Goal: Task Accomplishment & Management: Use online tool/utility

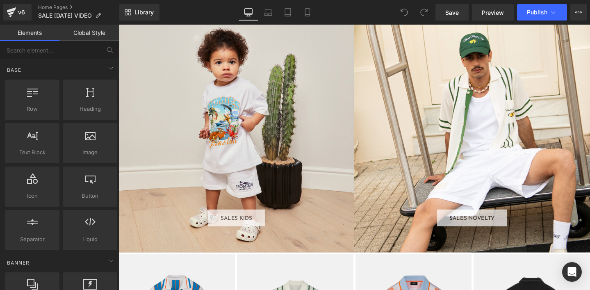
scroll to position [983, 0]
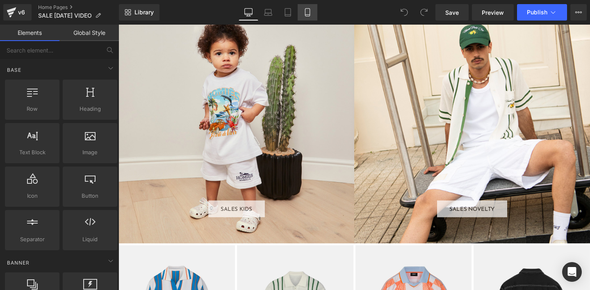
click at [310, 13] on icon at bounding box center [307, 12] width 8 height 8
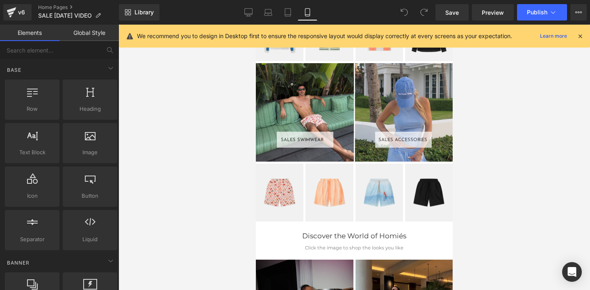
scroll to position [1084, 0]
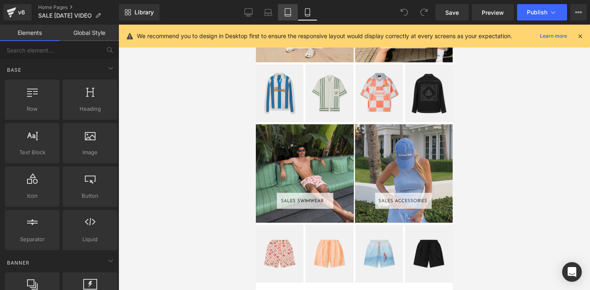
drag, startPoint x: 290, startPoint y: 11, endPoint x: 109, endPoint y: 94, distance: 199.5
click at [290, 11] on icon at bounding box center [288, 12] width 8 height 8
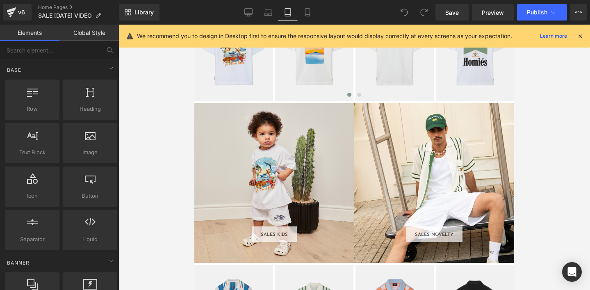
scroll to position [590, 0]
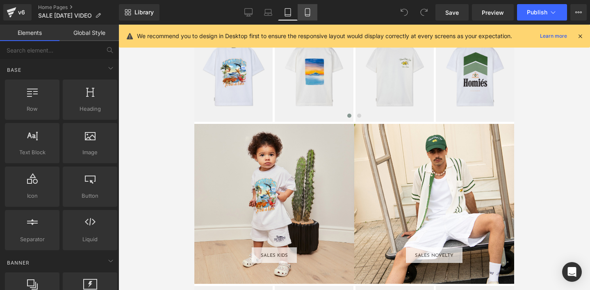
click at [307, 13] on icon at bounding box center [307, 12] width 8 height 8
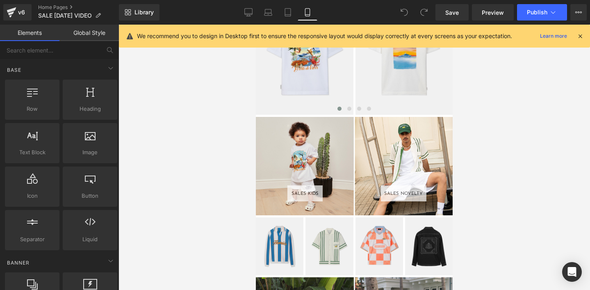
scroll to position [977, 0]
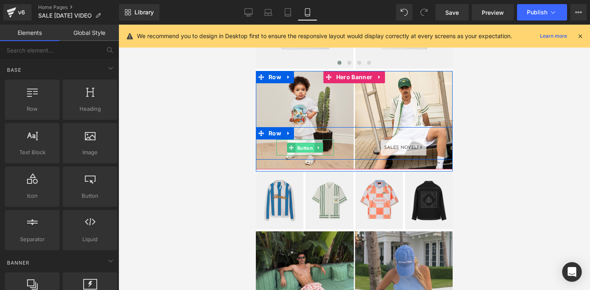
click at [303, 148] on span "Button" at bounding box center [305, 148] width 19 height 10
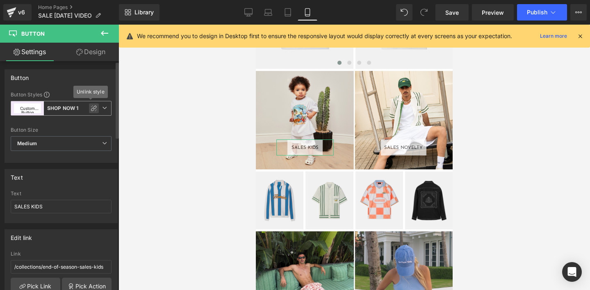
click at [91, 107] on icon at bounding box center [94, 108] width 7 height 7
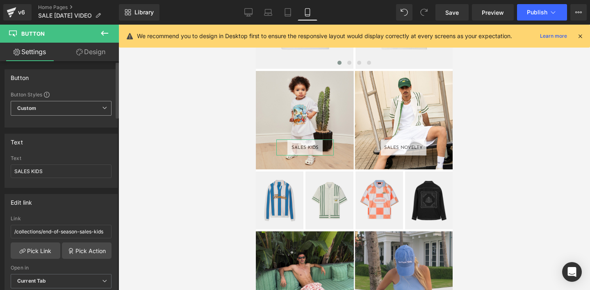
click at [77, 109] on span "Custom" at bounding box center [61, 108] width 101 height 15
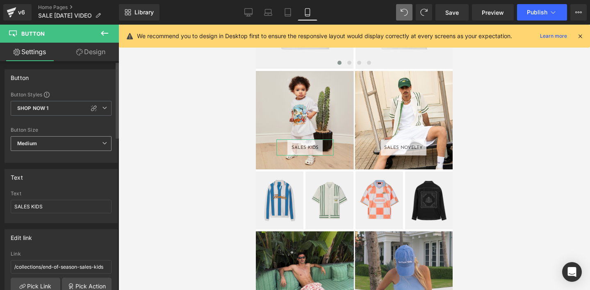
click at [46, 144] on span "Medium" at bounding box center [61, 143] width 101 height 15
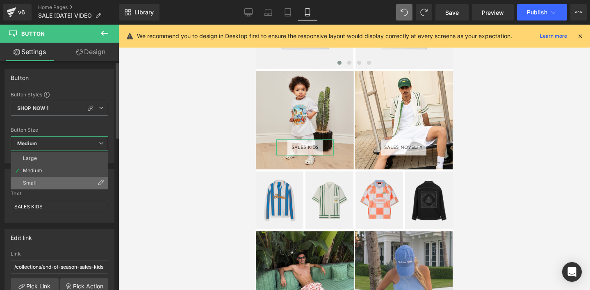
click at [30, 182] on div "Small" at bounding box center [30, 183] width 14 height 6
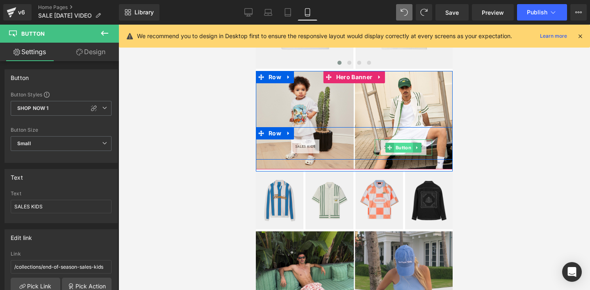
click at [401, 148] on span "Button" at bounding box center [403, 148] width 19 height 10
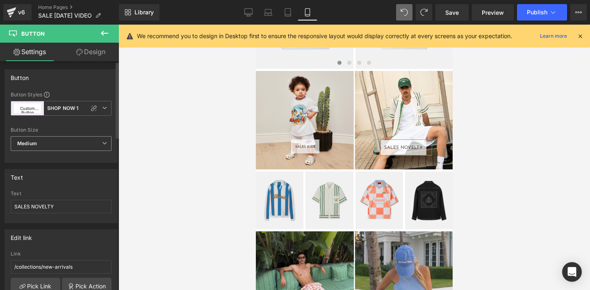
click at [29, 144] on b "Medium" at bounding box center [27, 143] width 20 height 7
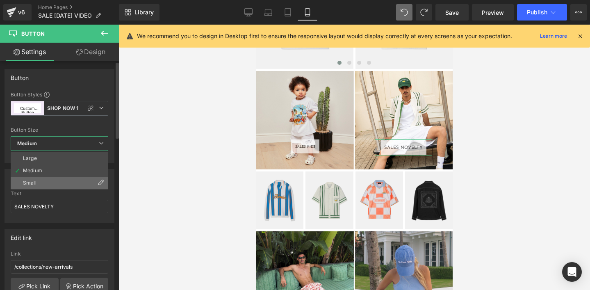
click at [29, 183] on div "Small" at bounding box center [30, 183] width 14 height 6
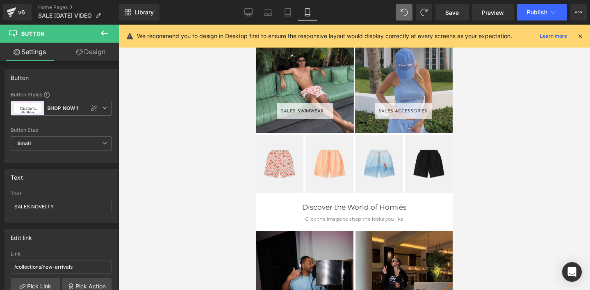
scroll to position [1174, 0]
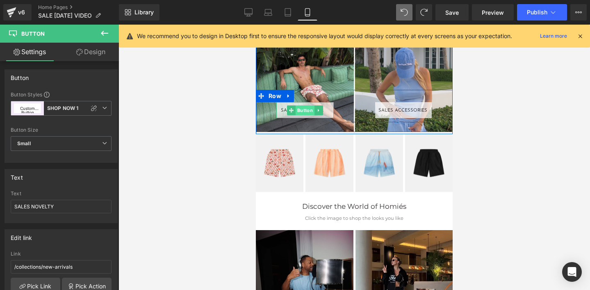
click at [304, 111] on span "Button" at bounding box center [305, 110] width 19 height 10
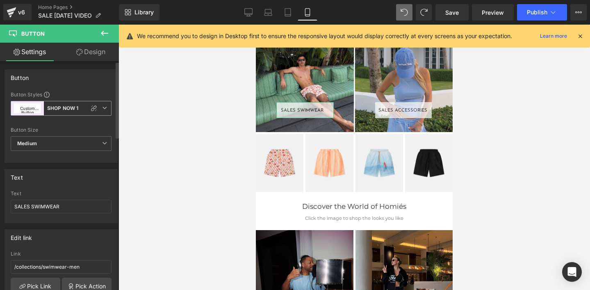
click at [102, 107] on icon at bounding box center [104, 107] width 5 height 5
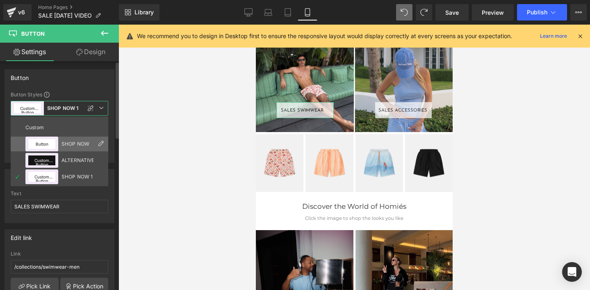
click at [44, 142] on button "Button" at bounding box center [41, 144] width 27 height 10
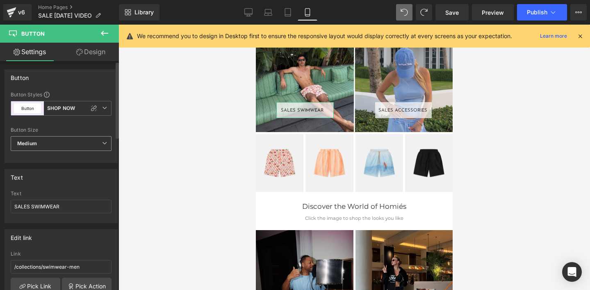
click at [32, 144] on b "Medium" at bounding box center [27, 143] width 20 height 7
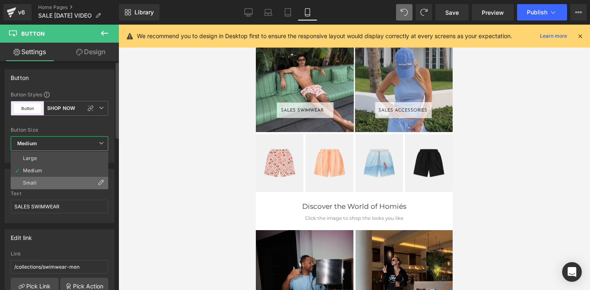
click at [32, 181] on div "Small" at bounding box center [30, 183] width 14 height 6
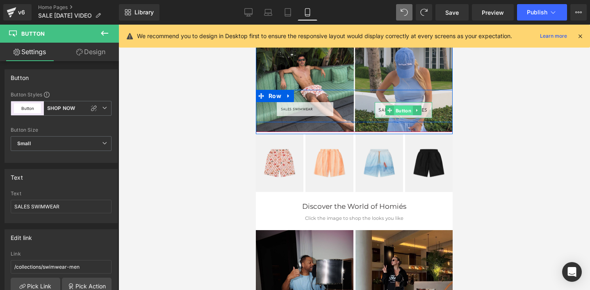
click at [406, 107] on span "Button" at bounding box center [403, 110] width 19 height 10
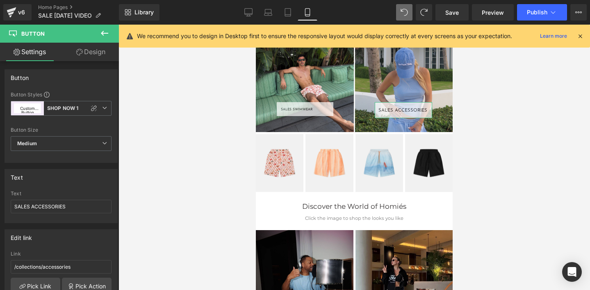
click at [102, 108] on icon at bounding box center [104, 107] width 5 height 5
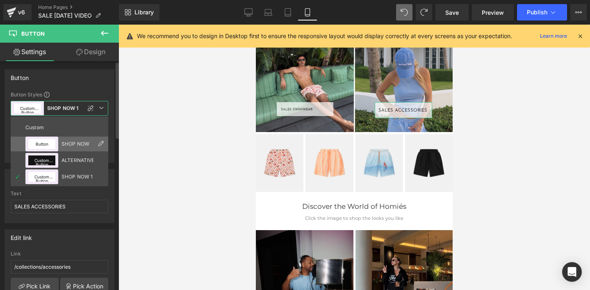
click at [59, 144] on li "Button SHOP NOW" at bounding box center [60, 144] width 98 height 15
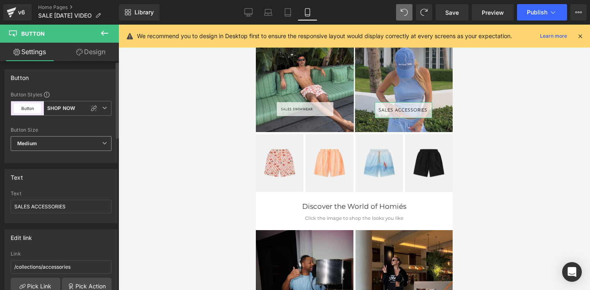
click at [38, 144] on span "Medium" at bounding box center [61, 143] width 101 height 15
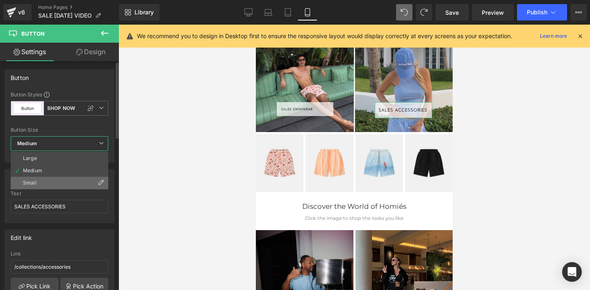
click at [30, 182] on div "Small" at bounding box center [30, 183] width 14 height 6
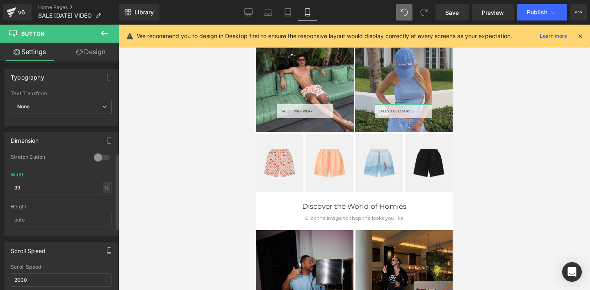
scroll to position [271, 0]
click at [19, 189] on input "99" at bounding box center [61, 189] width 101 height 14
type input "au"
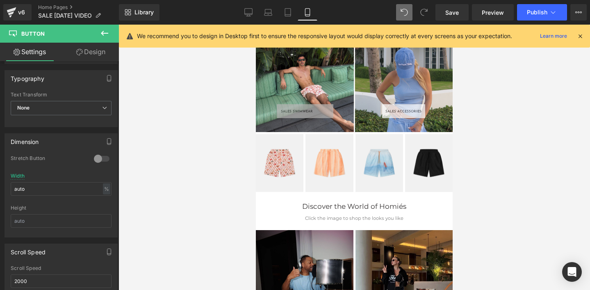
click at [297, 112] on div "SALES SWIMWEAR Button" at bounding box center [304, 111] width 57 height 14
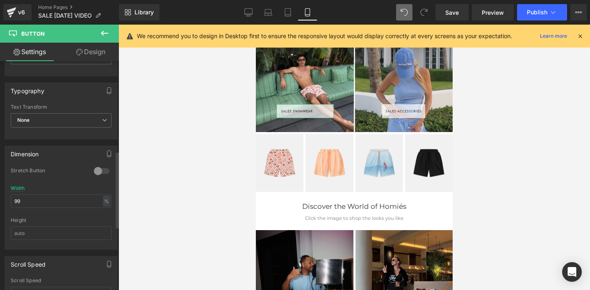
scroll to position [267, 0]
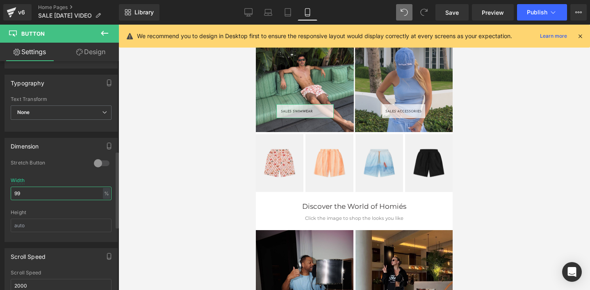
click at [20, 195] on input "99" at bounding box center [61, 194] width 101 height 14
type input "auto"
click at [63, 216] on div "Height" at bounding box center [61, 226] width 101 height 32
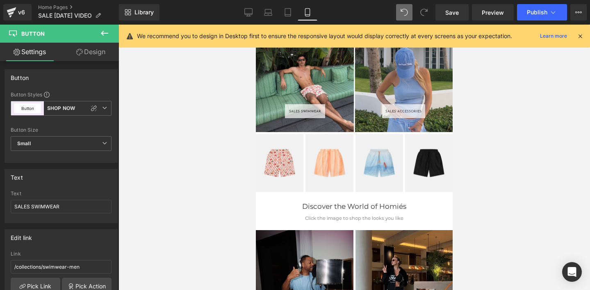
scroll to position [928, 0]
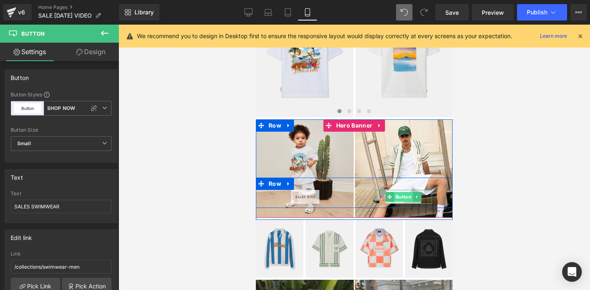
click at [404, 200] on span "Button" at bounding box center [403, 197] width 19 height 10
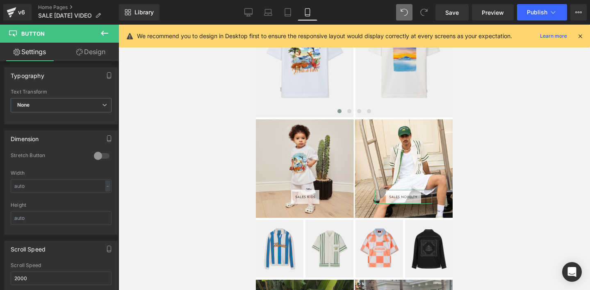
scroll to position [286, 0]
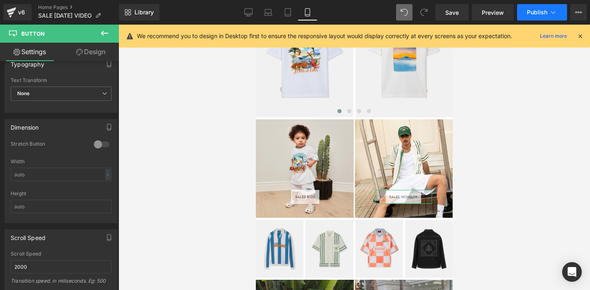
click at [530, 17] on button "Publish" at bounding box center [542, 12] width 50 height 16
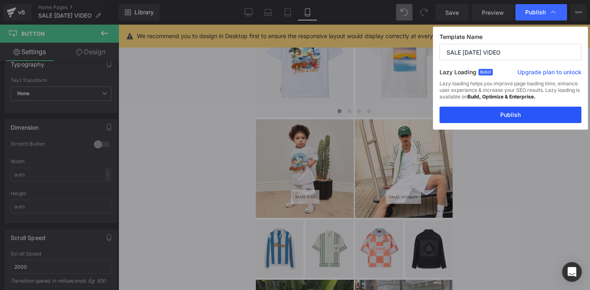
click at [497, 116] on button "Publish" at bounding box center [511, 115] width 142 height 16
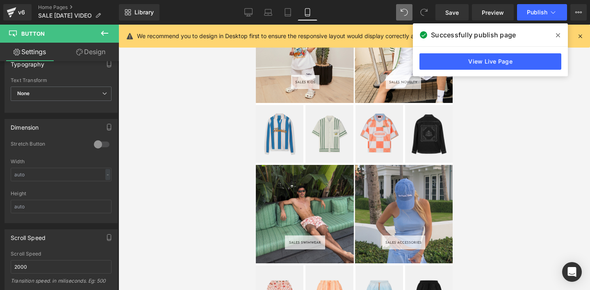
scroll to position [1046, 0]
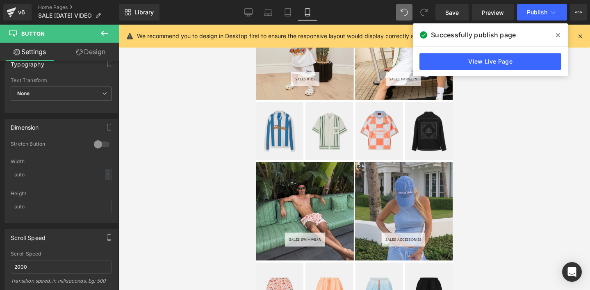
click at [280, 133] on div "Image" at bounding box center [280, 131] width 48 height 58
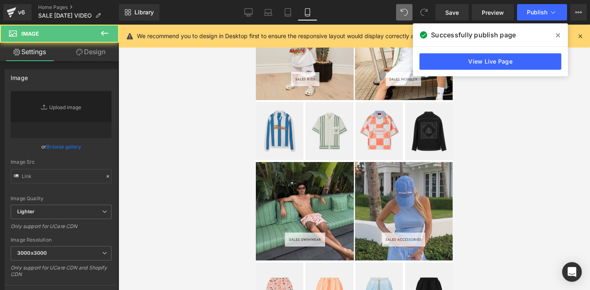
click at [556, 35] on icon at bounding box center [558, 35] width 4 height 7
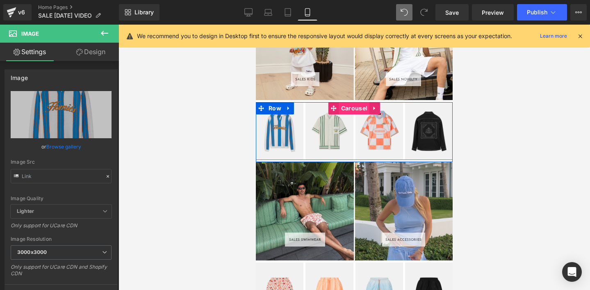
click at [346, 109] on span "Carousel" at bounding box center [354, 108] width 30 height 12
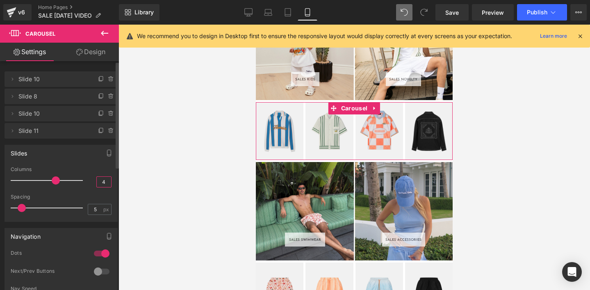
drag, startPoint x: 103, startPoint y: 183, endPoint x: 93, endPoint y: 183, distance: 10.3
click at [96, 183] on div "4" at bounding box center [103, 181] width 15 height 11
type input "2"
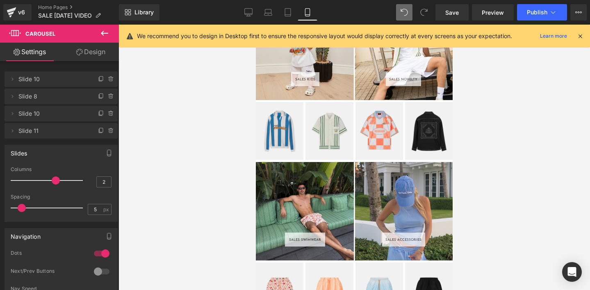
click at [171, 185] on div at bounding box center [355, 157] width 472 height 265
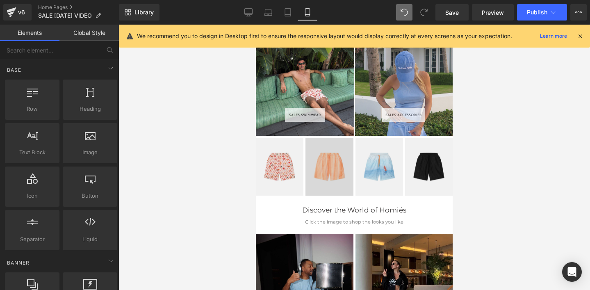
scroll to position [1229, 0]
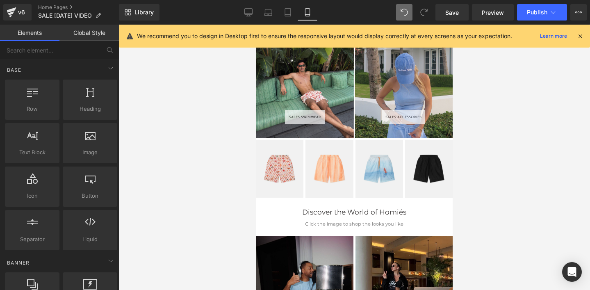
click at [321, 172] on div "Image" at bounding box center [329, 169] width 48 height 58
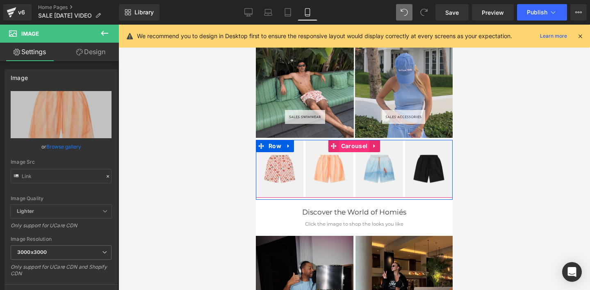
click at [353, 149] on span "Carousel" at bounding box center [354, 146] width 30 height 12
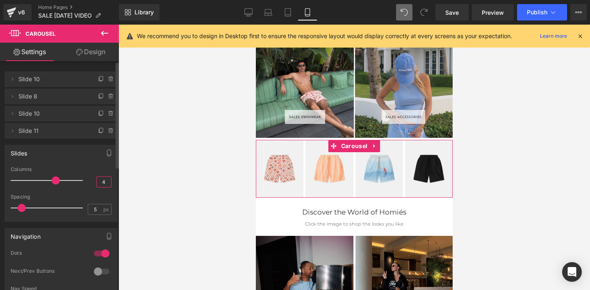
drag, startPoint x: 100, startPoint y: 180, endPoint x: 87, endPoint y: 181, distance: 13.1
click at [88, 181] on div "Columns 4" at bounding box center [61, 179] width 101 height 27
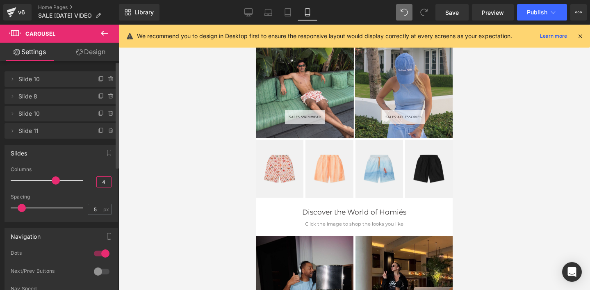
type input "2"
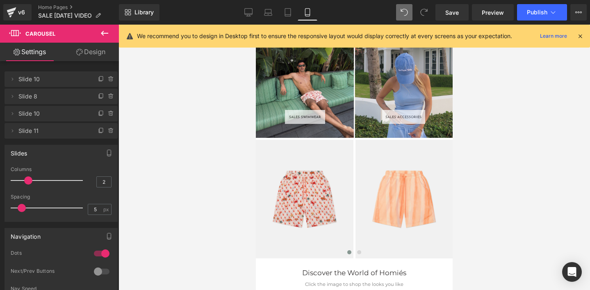
click at [520, 165] on div at bounding box center [355, 157] width 472 height 265
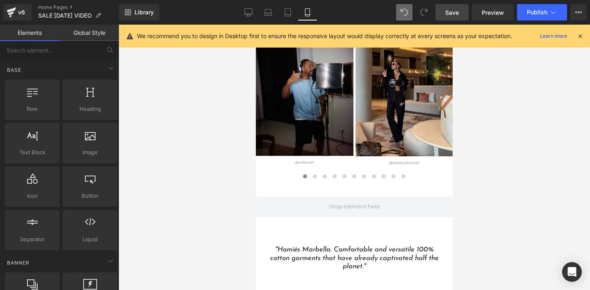
scroll to position [1482, 0]
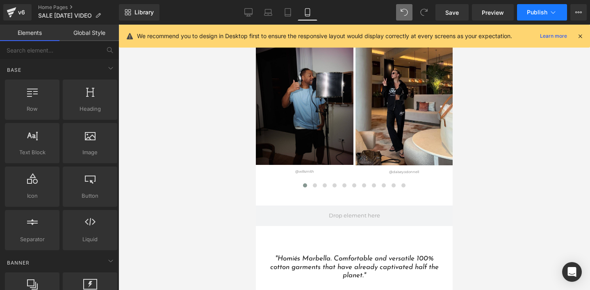
click at [524, 14] on button "Publish" at bounding box center [542, 12] width 50 height 16
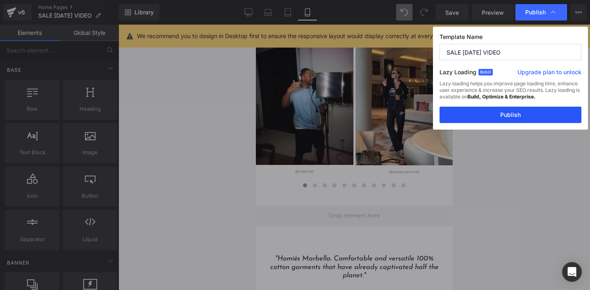
click at [495, 121] on button "Publish" at bounding box center [511, 115] width 142 height 16
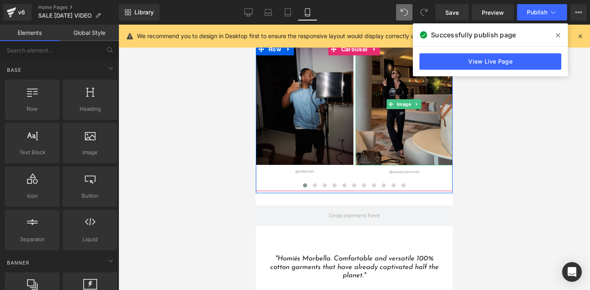
click at [394, 136] on img at bounding box center [405, 104] width 98 height 122
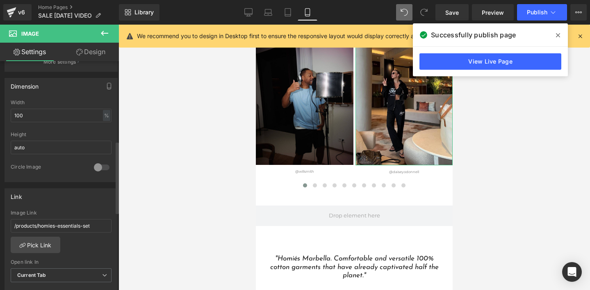
scroll to position [290, 0]
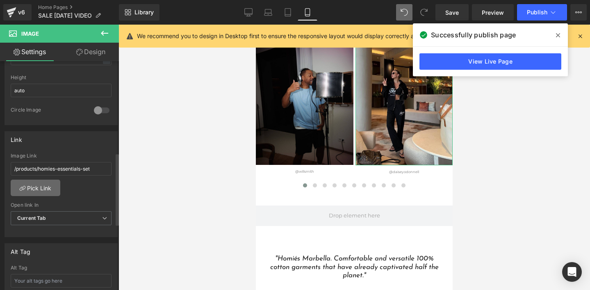
click at [42, 191] on link "Pick Link" at bounding box center [36, 188] width 50 height 16
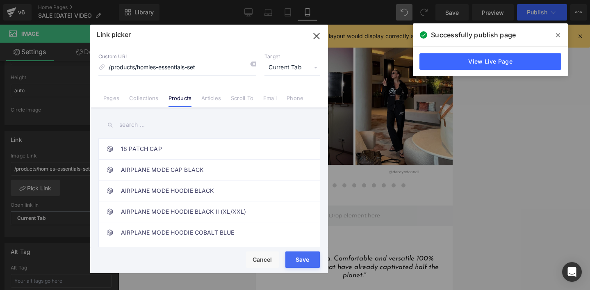
click at [130, 123] on input "text" at bounding box center [208, 125] width 221 height 18
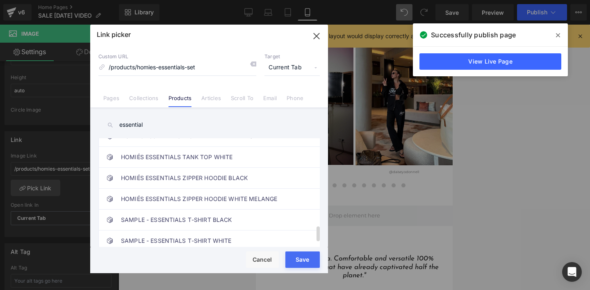
scroll to position [620, 0]
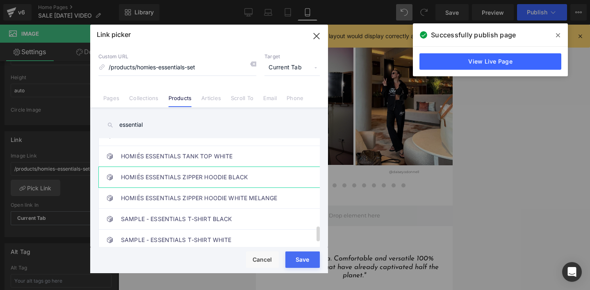
type input "essential"
click at [183, 178] on link "HOMIÉS ESSENTIALS ZIPPER HOODIE BLACK" at bounding box center [211, 177] width 180 height 21
click at [296, 262] on div "Rendering Content" at bounding box center [295, 257] width 50 height 9
click at [301, 263] on button "Save" at bounding box center [302, 259] width 34 height 16
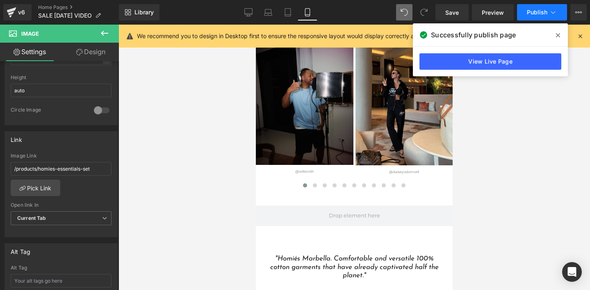
click at [536, 15] on span "Publish" at bounding box center [537, 12] width 21 height 7
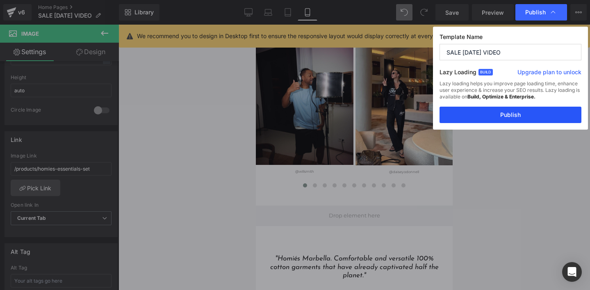
click at [499, 115] on button "Publish" at bounding box center [511, 115] width 142 height 16
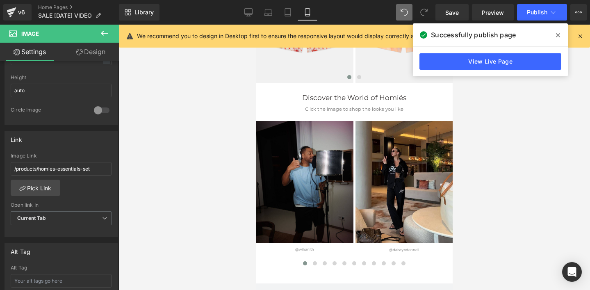
scroll to position [1457, 0]
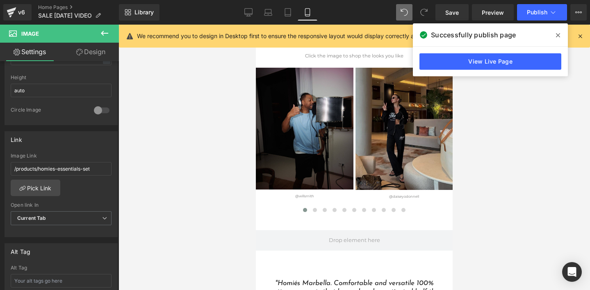
click at [397, 162] on img at bounding box center [405, 129] width 98 height 122
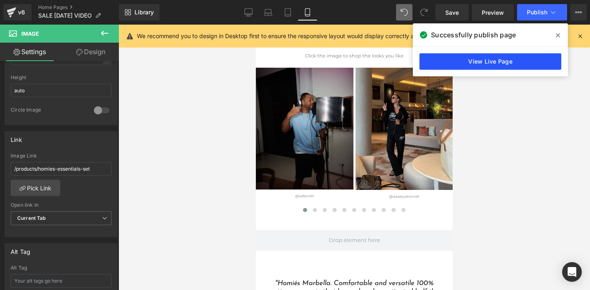
click at [479, 66] on link "View Live Page" at bounding box center [490, 61] width 142 height 16
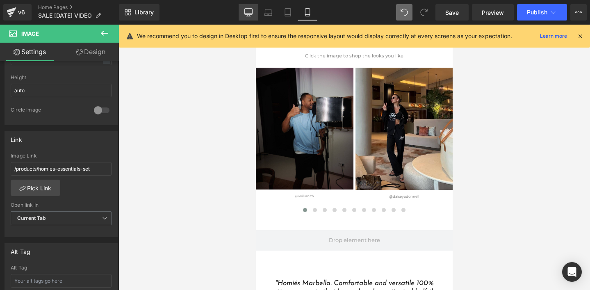
drag, startPoint x: 247, startPoint y: 14, endPoint x: 209, endPoint y: 147, distance: 138.3
click at [247, 14] on icon at bounding box center [248, 12] width 8 height 6
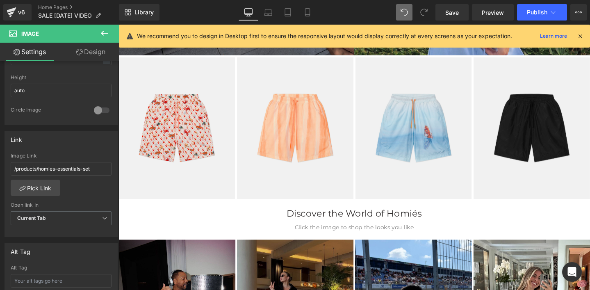
scroll to position [1734, 0]
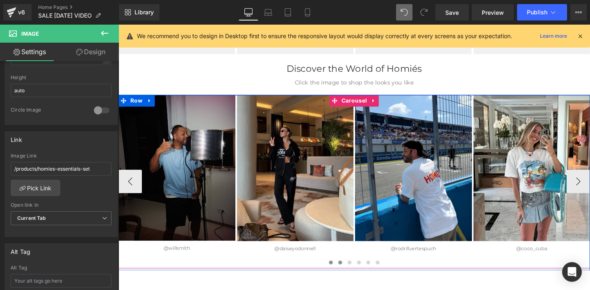
click at [351, 275] on span at bounding box center [352, 275] width 4 height 4
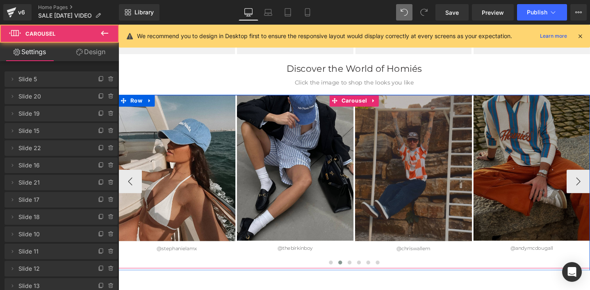
click at [351, 274] on span at bounding box center [352, 275] width 4 height 4
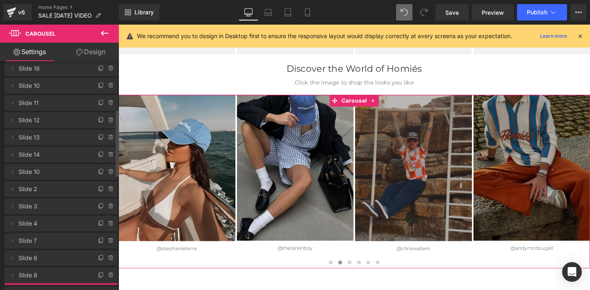
scroll to position [180, 0]
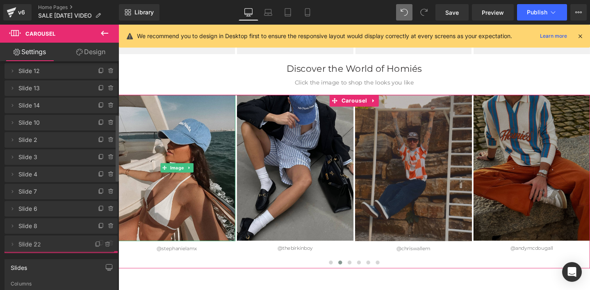
drag, startPoint x: 39, startPoint y: 149, endPoint x: 250, endPoint y: 53, distance: 231.6
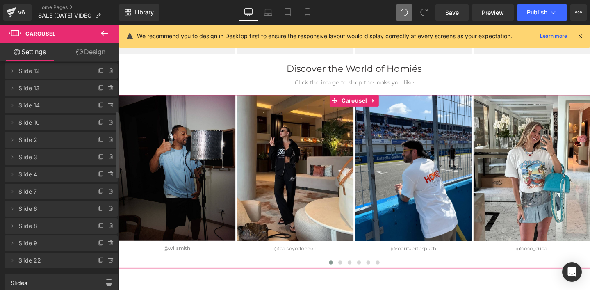
scroll to position [170, 0]
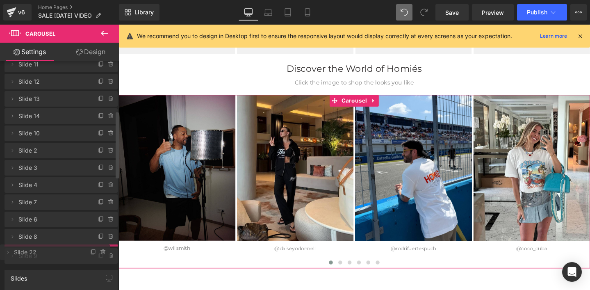
drag, startPoint x: 41, startPoint y: 272, endPoint x: 281, endPoint y: 24, distance: 345.1
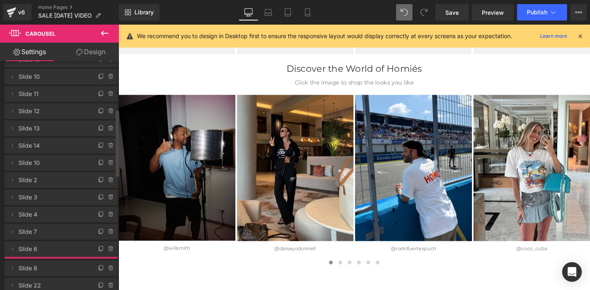
scroll to position [238, 0]
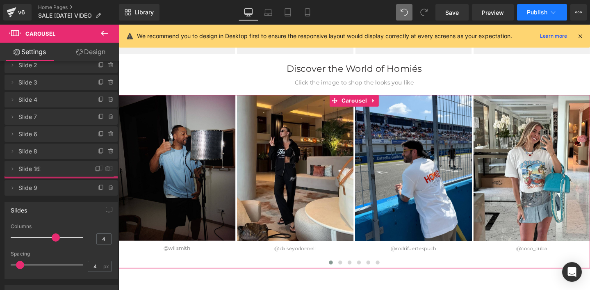
drag, startPoint x: 38, startPoint y: 146, endPoint x: 535, endPoint y: 16, distance: 513.4
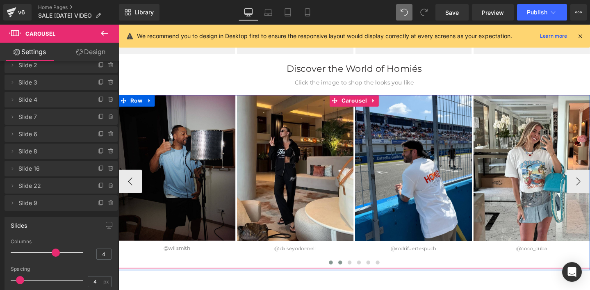
click at [350, 273] on span at bounding box center [352, 275] width 4 height 4
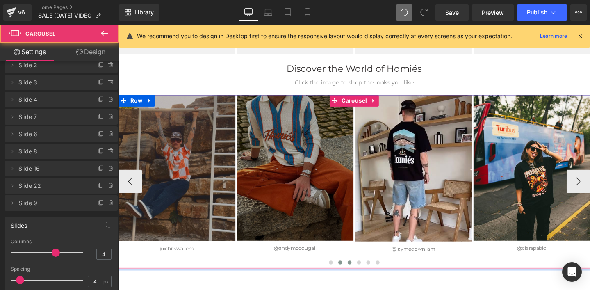
click at [360, 275] on span at bounding box center [362, 275] width 4 height 4
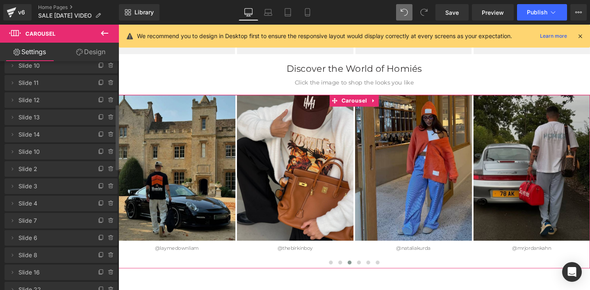
scroll to position [128, 0]
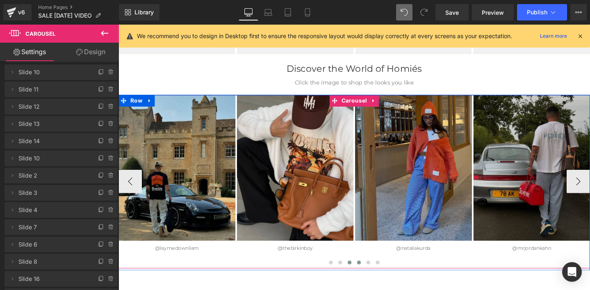
click at [373, 274] on span at bounding box center [371, 275] width 4 height 4
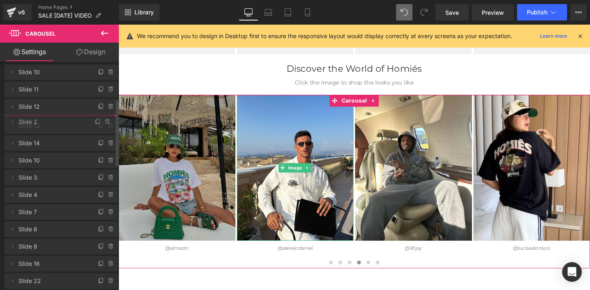
drag, startPoint x: 29, startPoint y: 175, endPoint x: 27, endPoint y: 121, distance: 53.8
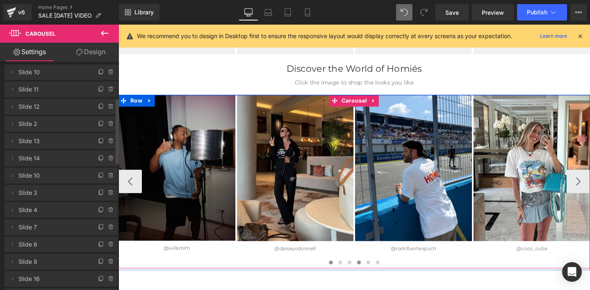
click at [371, 276] on span at bounding box center [371, 275] width 4 height 4
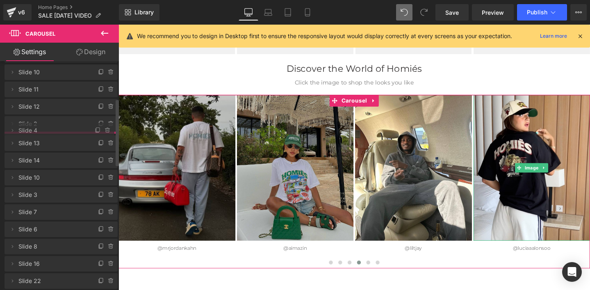
drag, startPoint x: 34, startPoint y: 210, endPoint x: 264, endPoint y: 182, distance: 231.7
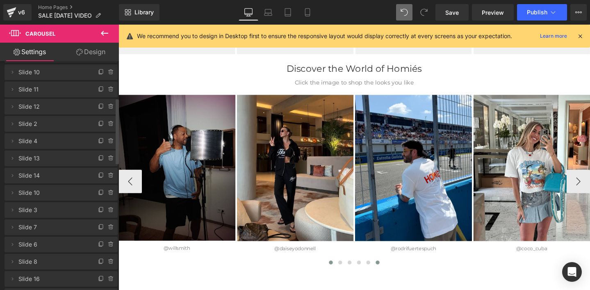
scroll to position [1810, 0]
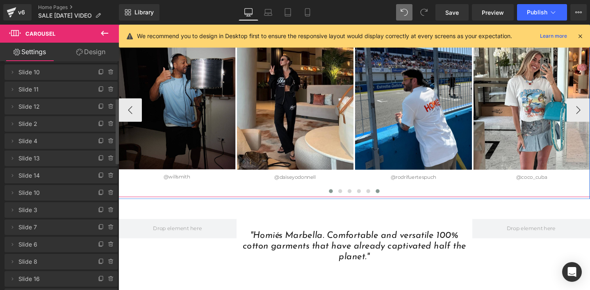
click at [392, 198] on span at bounding box center [391, 200] width 4 height 4
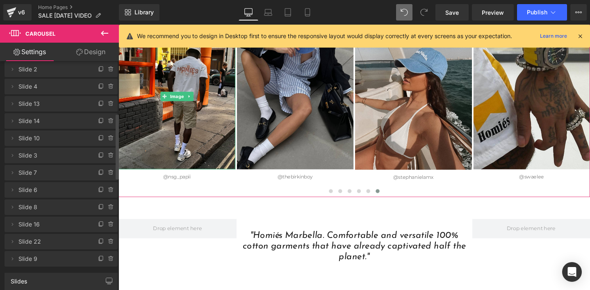
scroll to position [182, 0]
drag, startPoint x: 28, startPoint y: 208, endPoint x: 32, endPoint y: 103, distance: 105.5
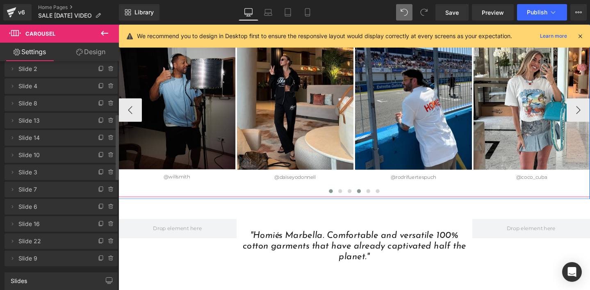
click at [371, 200] on span at bounding box center [371, 200] width 4 height 4
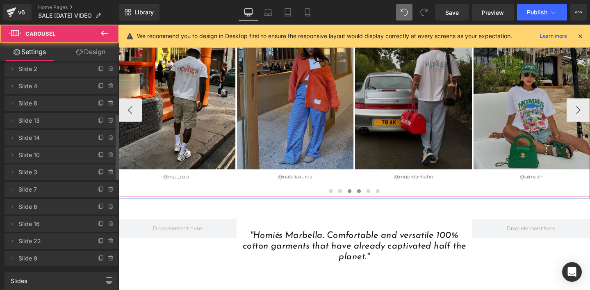
click at [361, 200] on span at bounding box center [362, 200] width 4 height 4
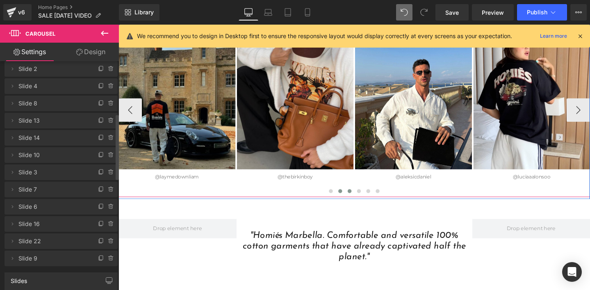
click at [353, 200] on span at bounding box center [352, 200] width 4 height 4
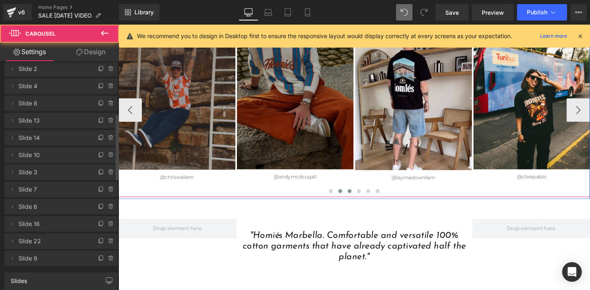
click at [362, 201] on span at bounding box center [362, 200] width 4 height 4
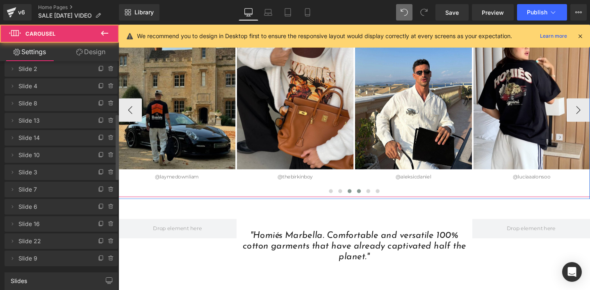
click at [370, 200] on span at bounding box center [371, 200] width 4 height 4
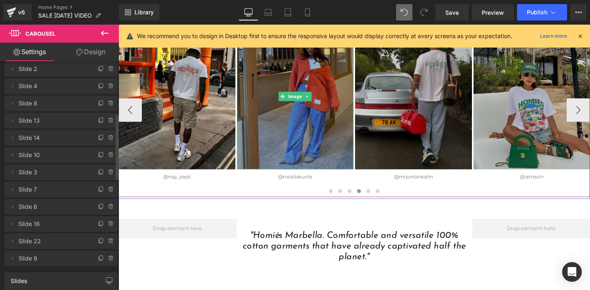
click at [306, 128] on img at bounding box center [304, 99] width 123 height 153
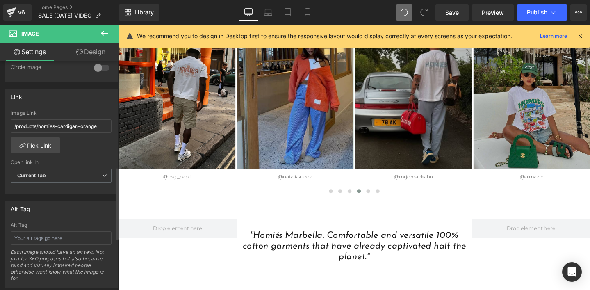
scroll to position [335, 0]
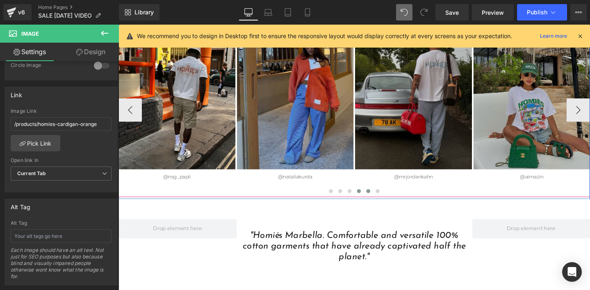
click at [383, 203] on button at bounding box center [381, 200] width 10 height 8
click at [381, 198] on span at bounding box center [381, 200] width 4 height 4
click at [381, 199] on span at bounding box center [381, 200] width 4 height 4
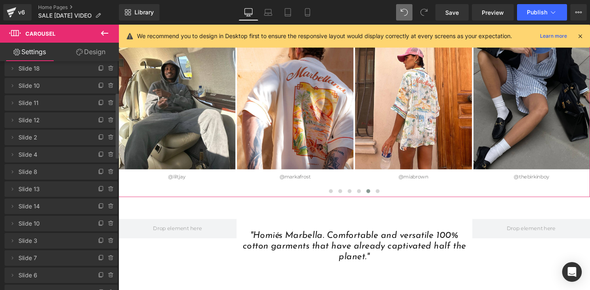
scroll to position [115, 0]
drag, startPoint x: 32, startPoint y: 260, endPoint x: 37, endPoint y: 204, distance: 56.5
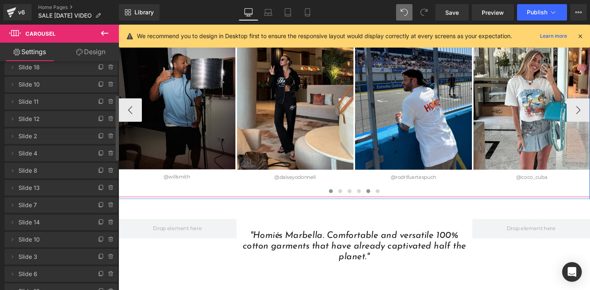
click at [381, 201] on span at bounding box center [381, 200] width 4 height 4
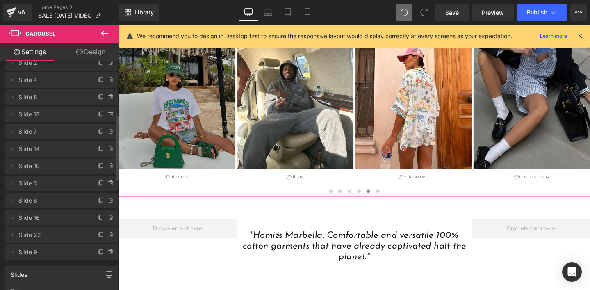
scroll to position [192, 0]
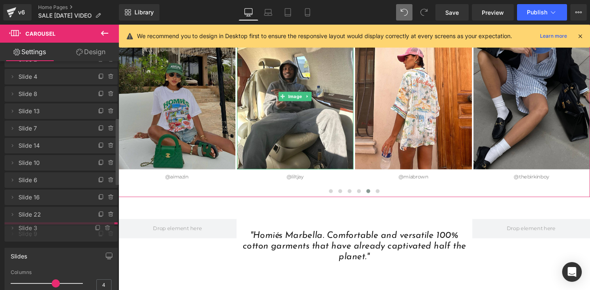
drag, startPoint x: 31, startPoint y: 180, endPoint x: 31, endPoint y: 225, distance: 45.5
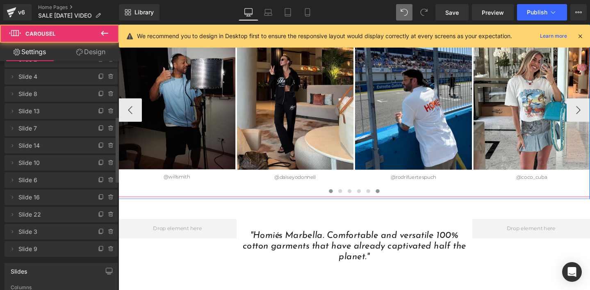
click at [393, 200] on span at bounding box center [391, 200] width 4 height 4
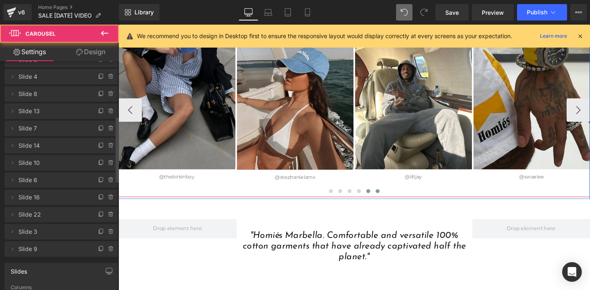
click at [382, 199] on span at bounding box center [381, 200] width 4 height 4
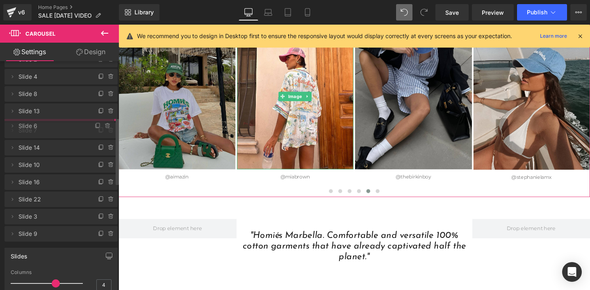
drag, startPoint x: 32, startPoint y: 179, endPoint x: 38, endPoint y: 125, distance: 54.4
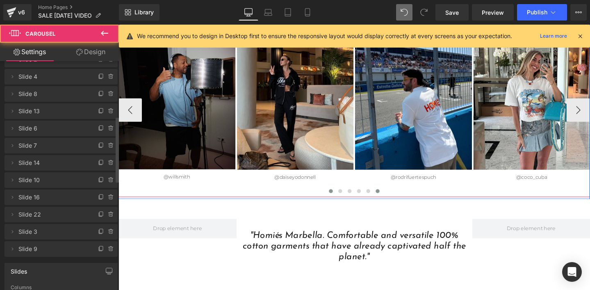
click at [392, 198] on span at bounding box center [391, 200] width 4 height 4
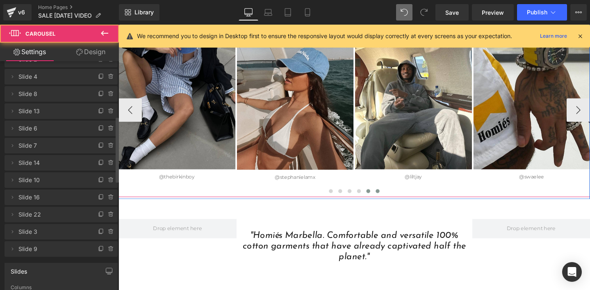
click at [382, 200] on span at bounding box center [381, 200] width 4 height 4
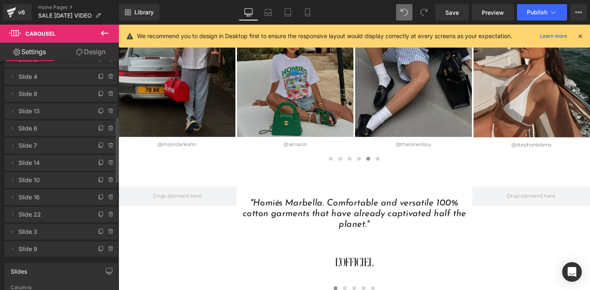
scroll to position [1836, 0]
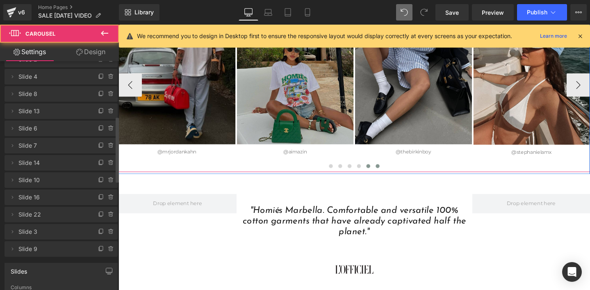
click at [391, 172] on span at bounding box center [391, 173] width 4 height 4
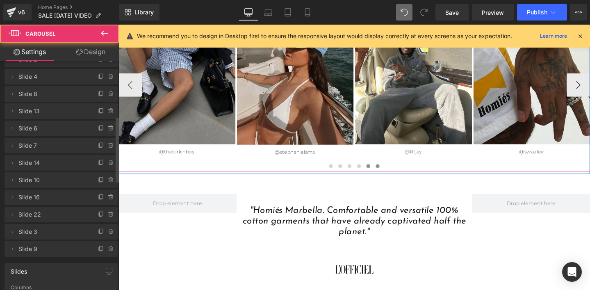
click at [382, 174] on span at bounding box center [381, 173] width 4 height 4
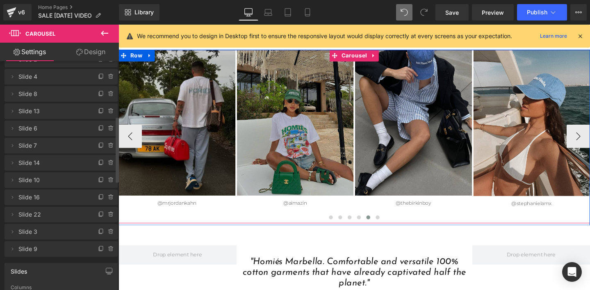
scroll to position [1771, 0]
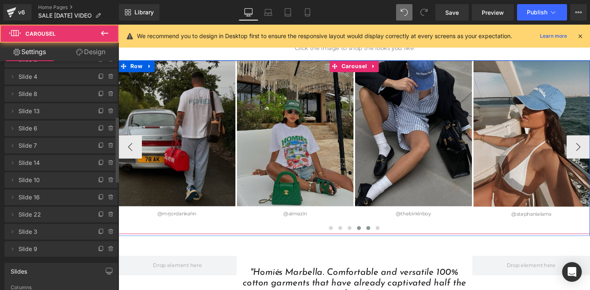
click at [371, 237] on span at bounding box center [371, 239] width 4 height 4
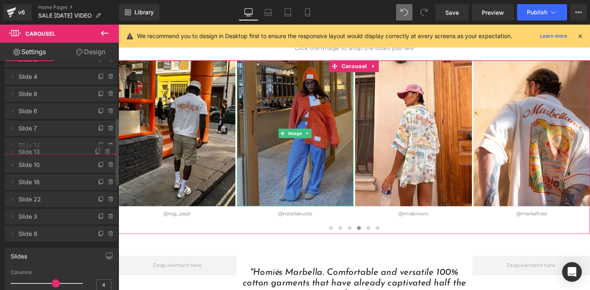
drag, startPoint x: 32, startPoint y: 115, endPoint x: 34, endPoint y: 155, distance: 40.7
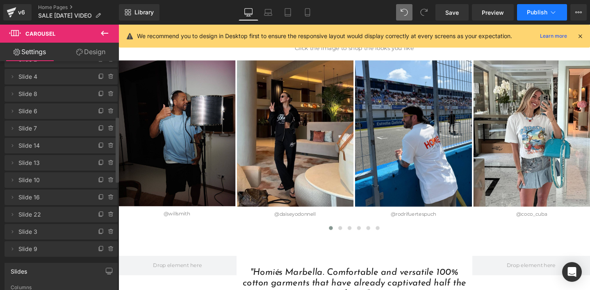
click at [538, 14] on span "Publish" at bounding box center [537, 12] width 21 height 7
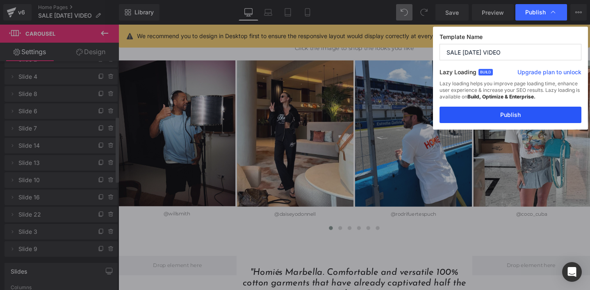
click at [507, 118] on button "Publish" at bounding box center [511, 115] width 142 height 16
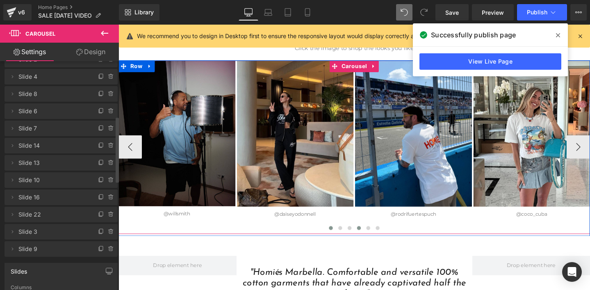
click at [372, 240] on button at bounding box center [372, 239] width 10 height 8
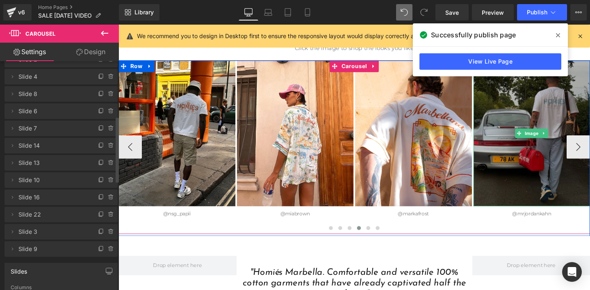
click at [513, 152] on img at bounding box center [553, 138] width 123 height 153
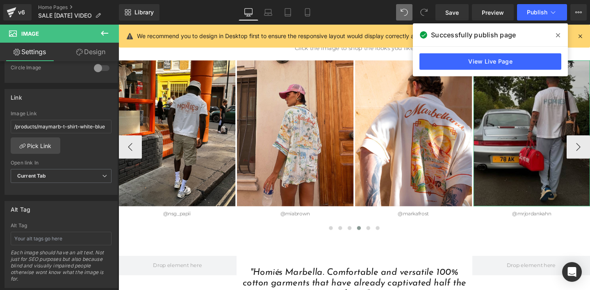
scroll to position [333, 0]
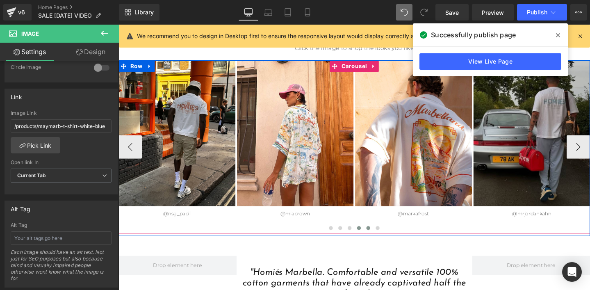
click at [380, 239] on span at bounding box center [381, 239] width 4 height 4
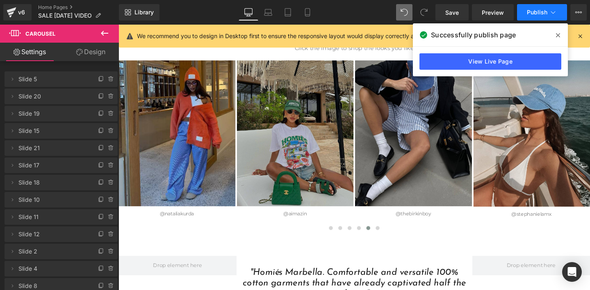
click at [536, 14] on span "Publish" at bounding box center [537, 12] width 21 height 7
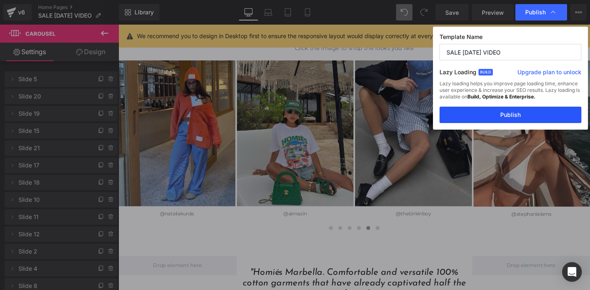
click at [508, 113] on button "Publish" at bounding box center [511, 115] width 142 height 16
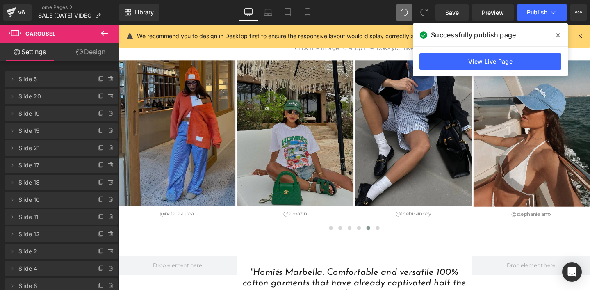
click at [556, 34] on icon at bounding box center [558, 35] width 4 height 7
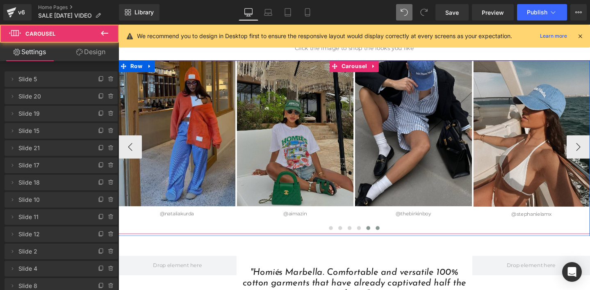
click at [389, 238] on span at bounding box center [391, 239] width 4 height 4
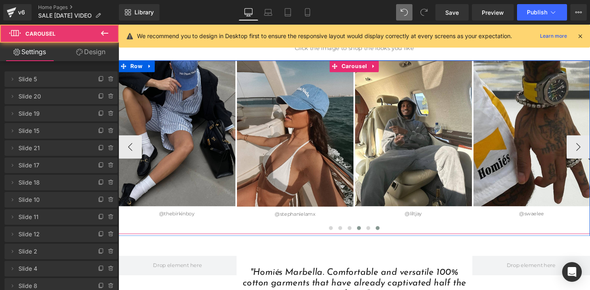
click at [371, 237] on span at bounding box center [371, 239] width 4 height 4
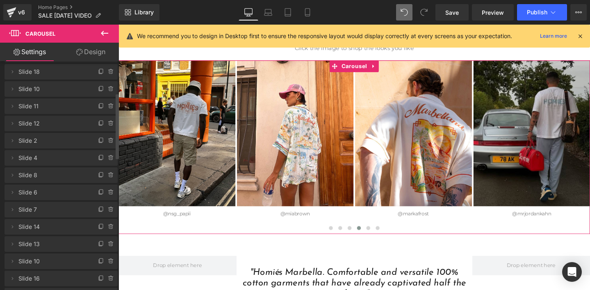
scroll to position [112, 0]
click at [109, 225] on icon at bounding box center [110, 226] width 3 height 4
click at [100, 226] on button "Delete" at bounding box center [102, 226] width 26 height 11
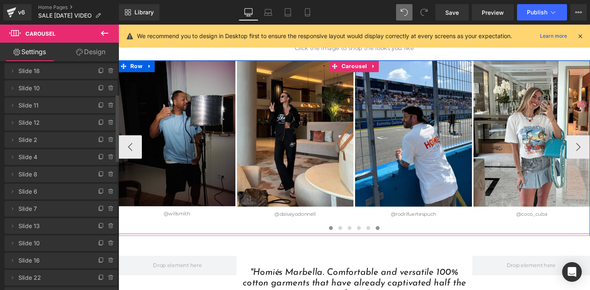
click at [393, 237] on button at bounding box center [391, 239] width 10 height 8
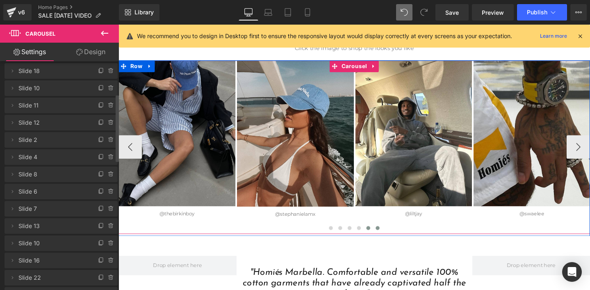
click at [383, 238] on span at bounding box center [381, 239] width 4 height 4
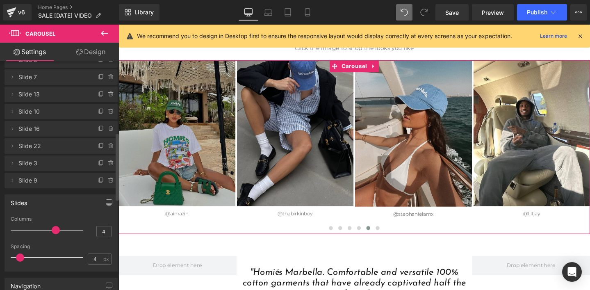
scroll to position [240, 0]
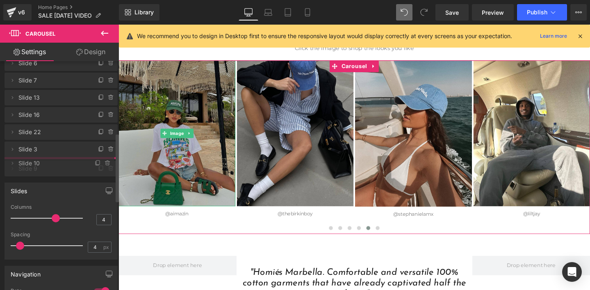
drag, startPoint x: 34, startPoint y: 116, endPoint x: 36, endPoint y: 164, distance: 48.4
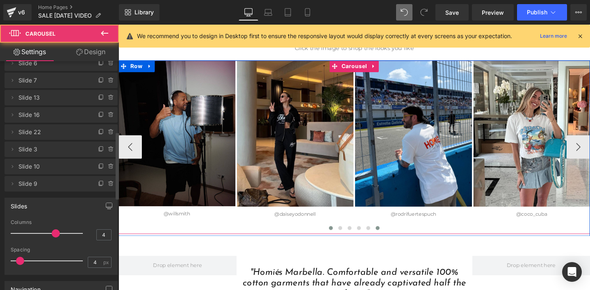
click at [392, 239] on span at bounding box center [391, 239] width 4 height 4
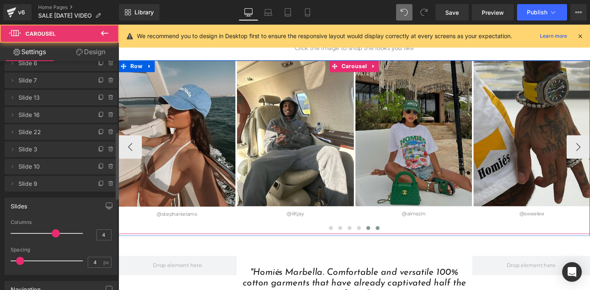
click at [383, 238] on span at bounding box center [381, 239] width 4 height 4
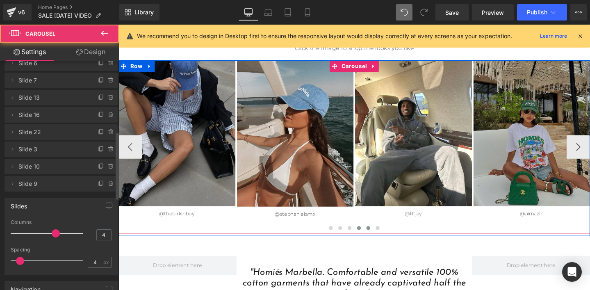
click at [371, 238] on span at bounding box center [371, 239] width 4 height 4
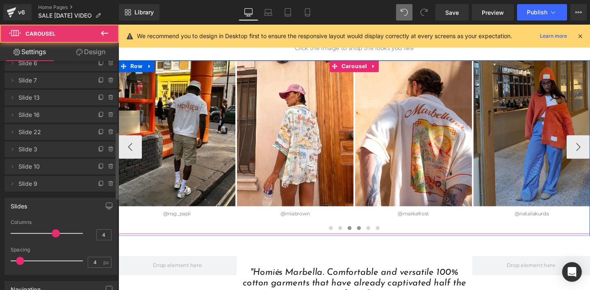
click at [362, 238] on span at bounding box center [362, 239] width 4 height 4
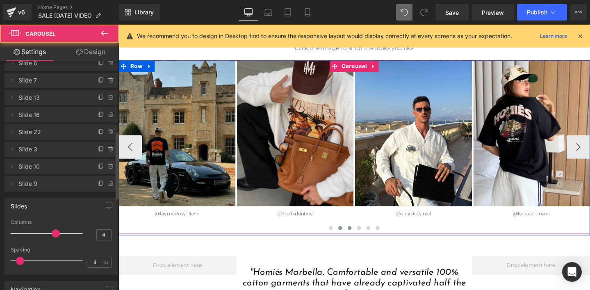
click at [353, 238] on span at bounding box center [352, 239] width 4 height 4
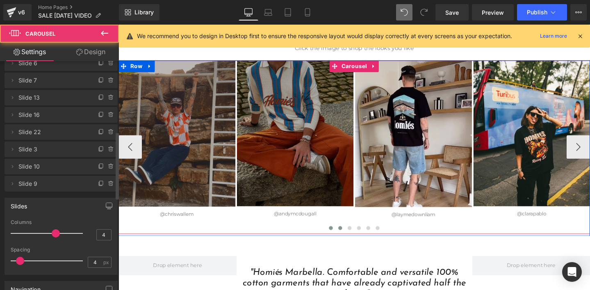
click at [341, 238] on span at bounding box center [342, 239] width 4 height 4
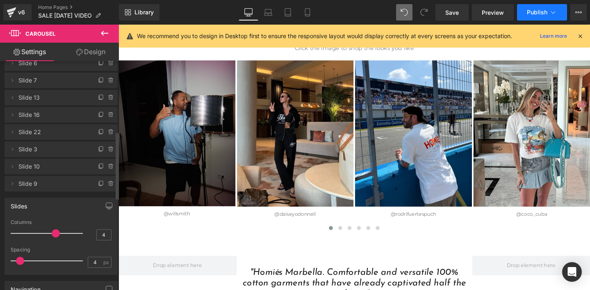
click at [529, 9] on span "Publish" at bounding box center [537, 12] width 21 height 7
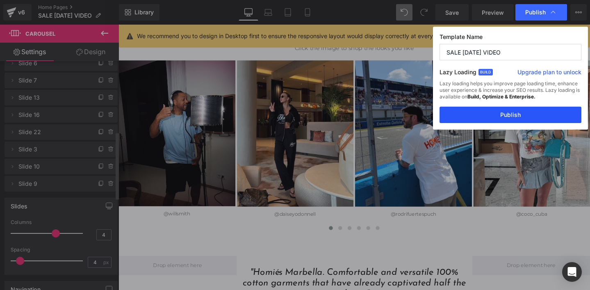
click at [498, 115] on button "Publish" at bounding box center [511, 115] width 142 height 16
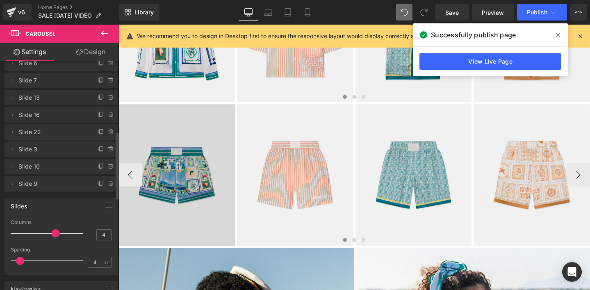
scroll to position [204, 0]
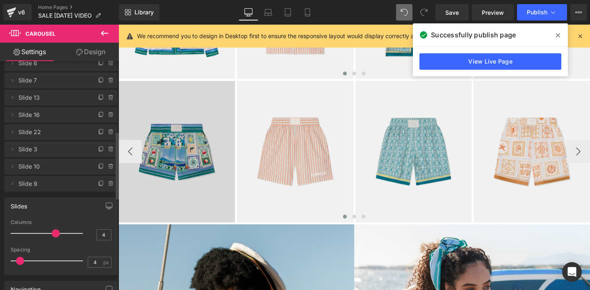
click at [170, 107] on img at bounding box center [180, 158] width 123 height 149
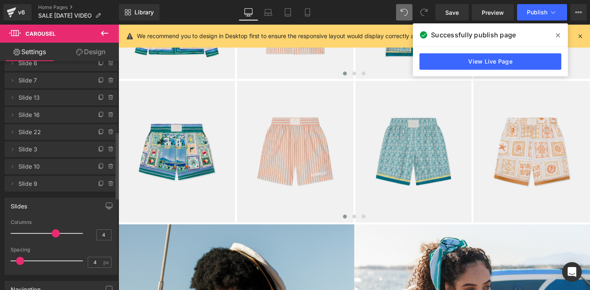
click at [559, 35] on icon at bounding box center [558, 35] width 4 height 7
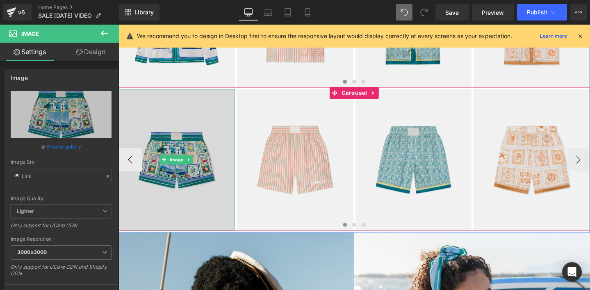
scroll to position [194, 0]
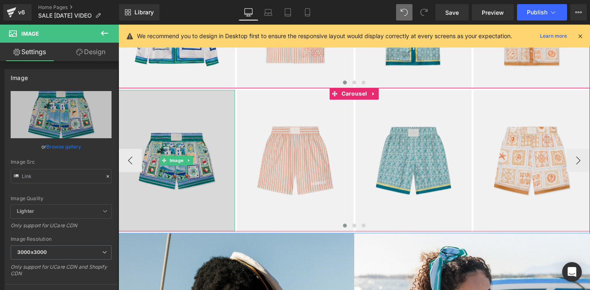
click at [182, 112] on img at bounding box center [180, 167] width 123 height 149
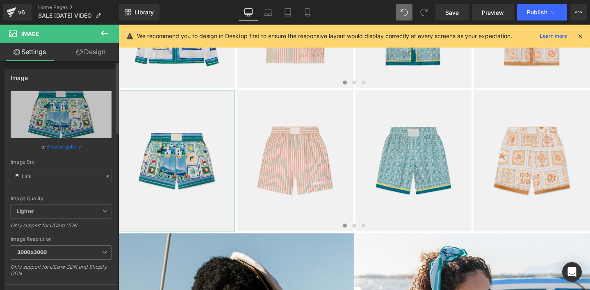
click at [64, 147] on link "Browse gallery" at bounding box center [63, 146] width 35 height 14
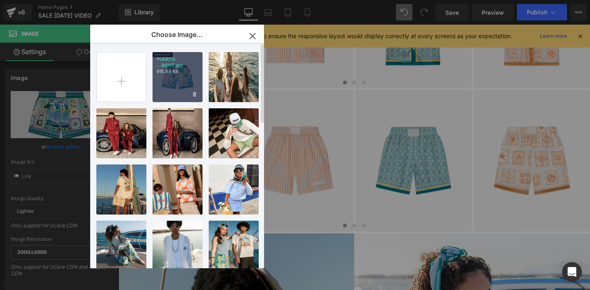
drag, startPoint x: 174, startPoint y: 75, endPoint x: 59, endPoint y: 52, distance: 117.7
click at [174, 75] on div "PUERTO ...RONT.jpg 915.88 KB" at bounding box center [178, 77] width 50 height 50
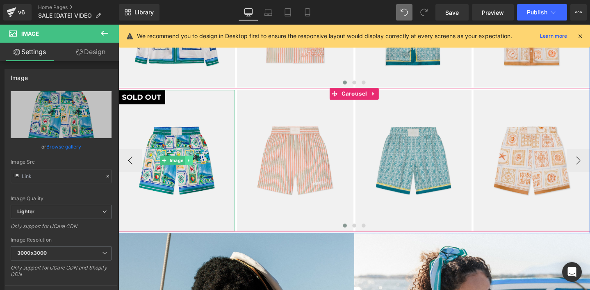
click at [193, 169] on icon at bounding box center [193, 167] width 5 height 5
click at [189, 168] on icon at bounding box center [188, 167] width 5 height 5
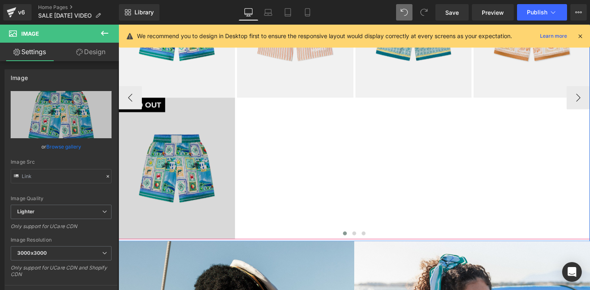
scroll to position [189, 0]
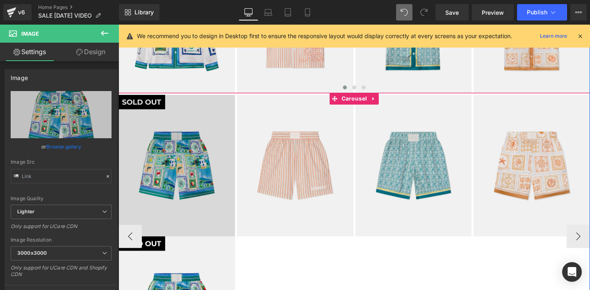
click at [166, 144] on img at bounding box center [180, 172] width 123 height 149
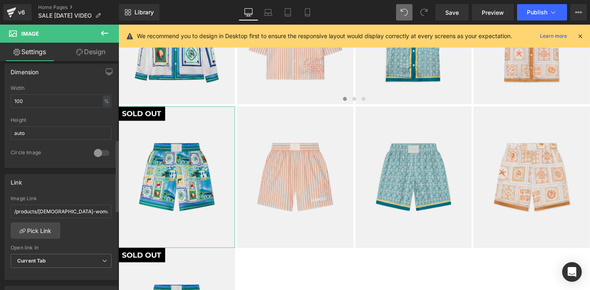
scroll to position [246, 0]
click at [41, 212] on input "/products/[DEMOGRAPHIC_DATA]-woman-shorts" at bounding box center [61, 212] width 101 height 14
click at [36, 230] on link "Pick Link" at bounding box center [36, 231] width 50 height 16
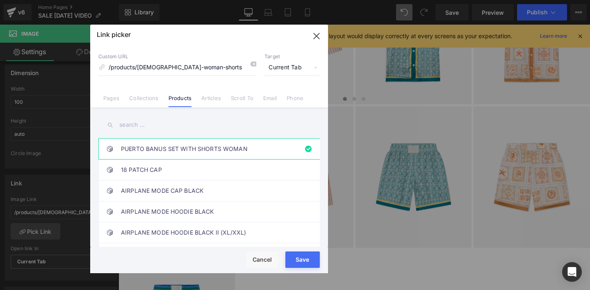
click at [128, 123] on input "text" at bounding box center [208, 125] width 221 height 18
type input "b"
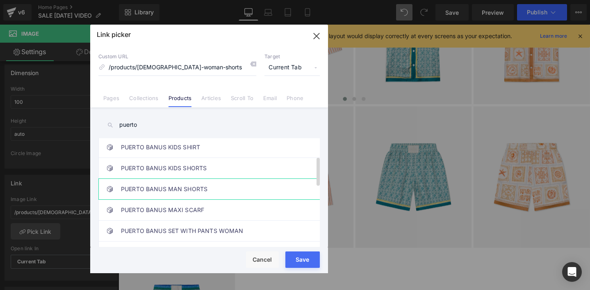
scroll to position [58, 0]
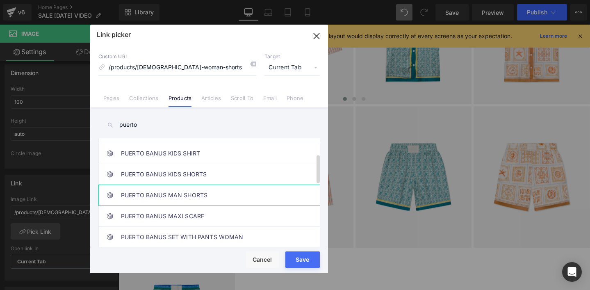
type input "puerto"
click at [166, 193] on link "PUERTO BANUS MAN SHORTS" at bounding box center [211, 195] width 180 height 21
drag, startPoint x: 299, startPoint y: 263, endPoint x: 190, endPoint y: 251, distance: 109.7
click at [299, 263] on button "Save" at bounding box center [302, 259] width 34 height 16
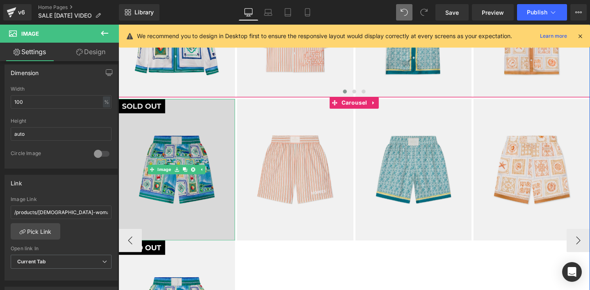
scroll to position [187, 0]
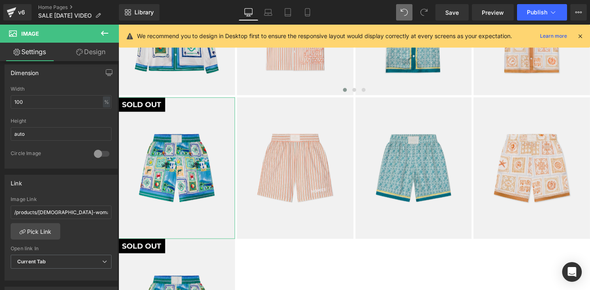
click at [91, 51] on link "Design" at bounding box center [90, 52] width 59 height 18
click at [0, 0] on div "Visibility" at bounding box center [0, 0] width 0 height 0
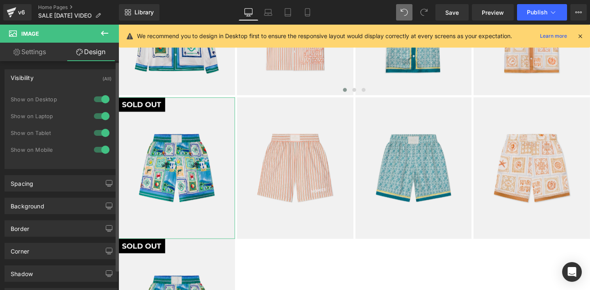
click at [100, 131] on div at bounding box center [102, 132] width 20 height 13
click at [100, 114] on div at bounding box center [102, 115] width 20 height 13
click at [101, 98] on div at bounding box center [102, 99] width 20 height 13
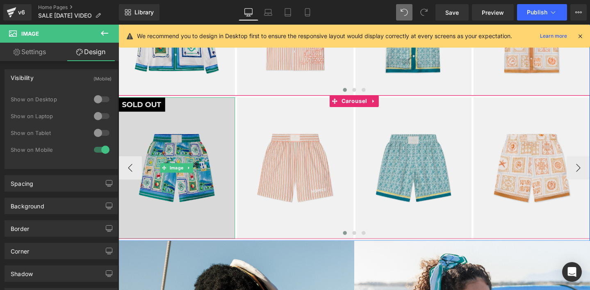
click at [147, 147] on img at bounding box center [180, 175] width 123 height 149
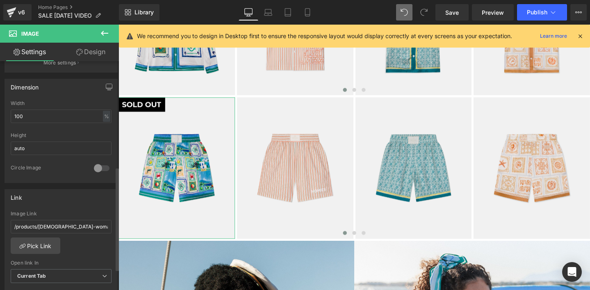
scroll to position [242, 0]
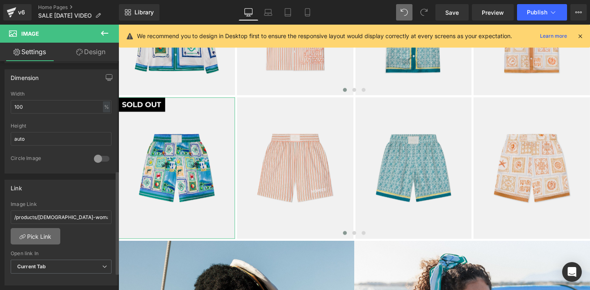
click at [37, 237] on link "Pick Link" at bounding box center [36, 236] width 50 height 16
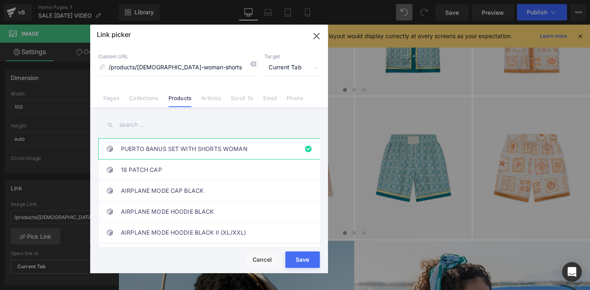
click at [137, 123] on input "text" at bounding box center [208, 125] width 221 height 18
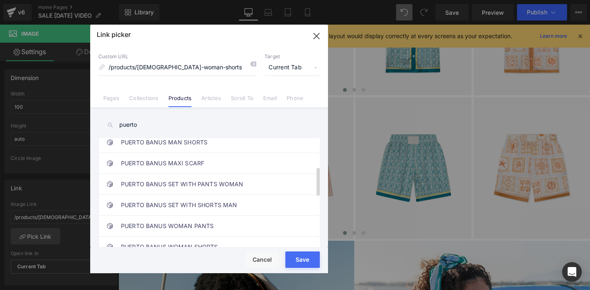
scroll to position [106, 0]
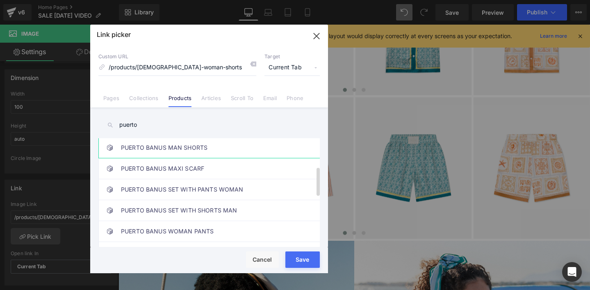
type input "puerto"
click at [173, 146] on link "PUERTO BANUS MAN SHORTS" at bounding box center [211, 147] width 180 height 21
click at [291, 261] on div "Rendering Content" at bounding box center [295, 257] width 50 height 9
drag, startPoint x: 298, startPoint y: 264, endPoint x: 189, endPoint y: 252, distance: 109.7
click at [298, 264] on button "Save" at bounding box center [302, 259] width 34 height 16
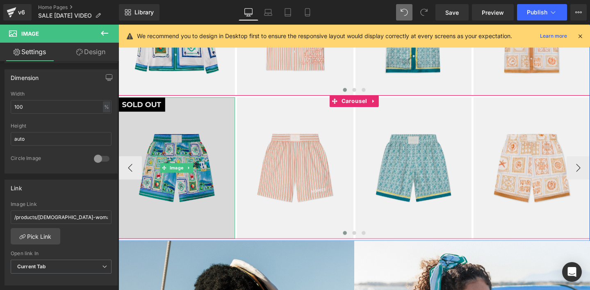
click at [167, 136] on img at bounding box center [180, 175] width 123 height 149
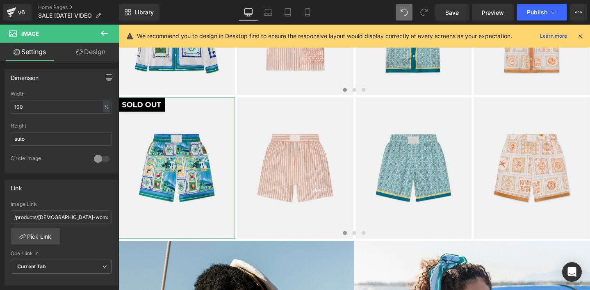
click at [98, 54] on link "Design" at bounding box center [90, 52] width 59 height 18
click at [0, 0] on div "Visibility" at bounding box center [0, 0] width 0 height 0
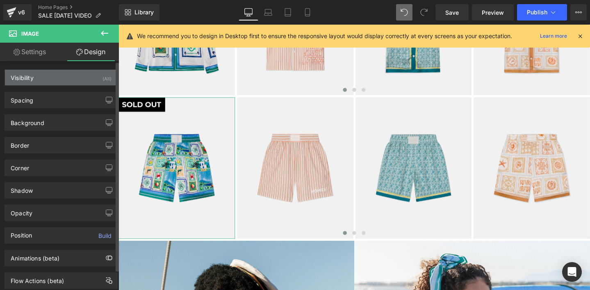
click at [30, 77] on div "Visibility" at bounding box center [22, 75] width 23 height 11
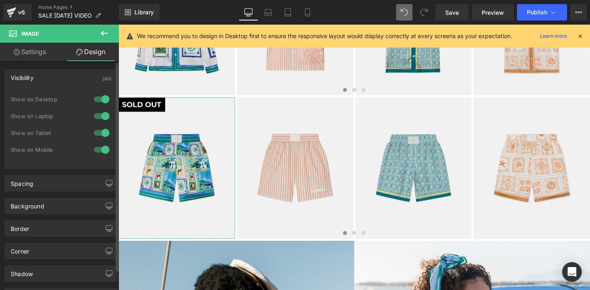
click at [101, 150] on div at bounding box center [102, 149] width 20 height 13
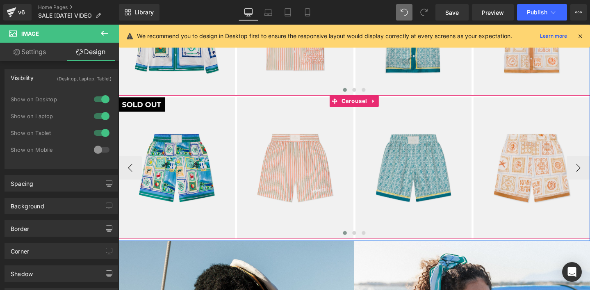
click at [148, 169] on img at bounding box center [180, 175] width 123 height 149
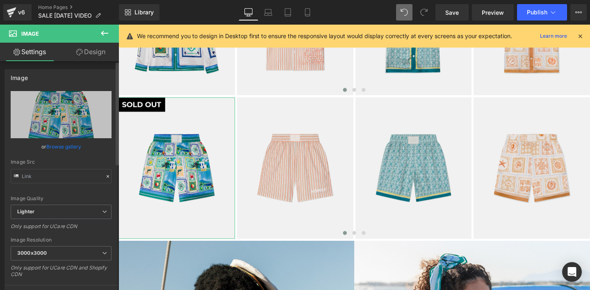
click at [64, 147] on link "Browse gallery" at bounding box center [63, 146] width 35 height 14
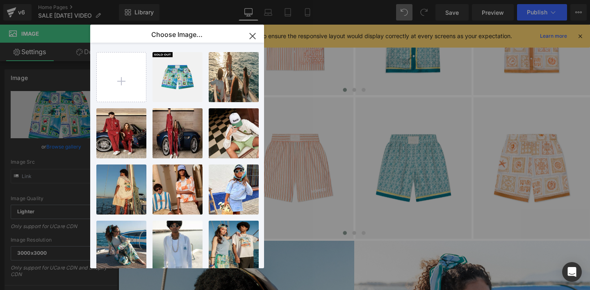
click at [52, 0] on div "Carousel You are previewing how the will restyle your page. You can not edit El…" at bounding box center [295, 0] width 590 height 0
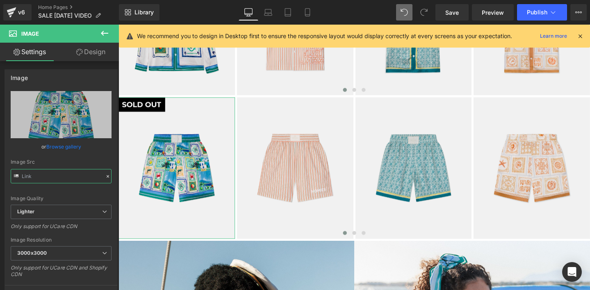
click at [52, 176] on input "text" at bounding box center [61, 176] width 101 height 14
paste input "text"
type input "[URL][DOMAIN_NAME]"
click at [64, 162] on div "Image Src" at bounding box center [61, 162] width 101 height 6
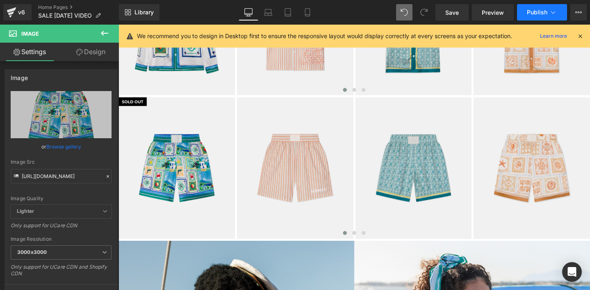
click at [536, 15] on span "Publish" at bounding box center [537, 12] width 21 height 7
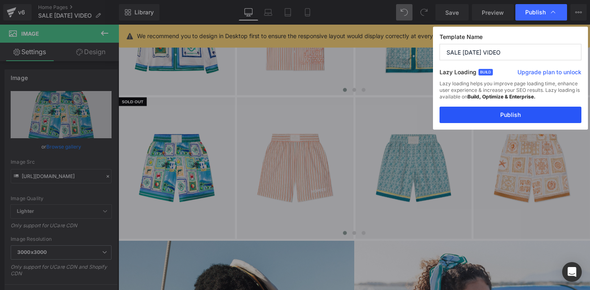
click at [504, 113] on button "Publish" at bounding box center [511, 115] width 142 height 16
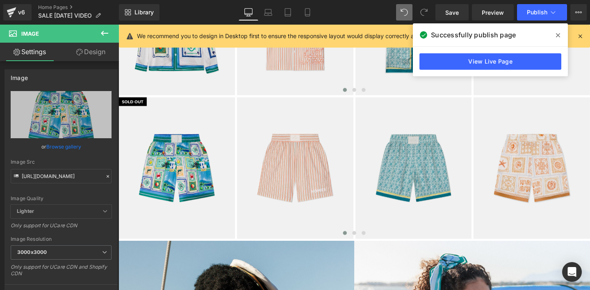
click at [554, 33] on span at bounding box center [558, 35] width 13 height 13
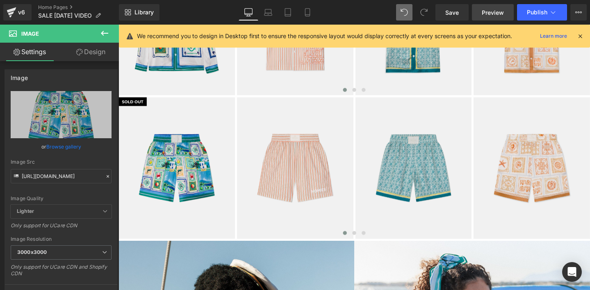
click at [491, 15] on span "Preview" at bounding box center [493, 12] width 22 height 9
click at [531, 11] on span "Publish" at bounding box center [537, 12] width 21 height 7
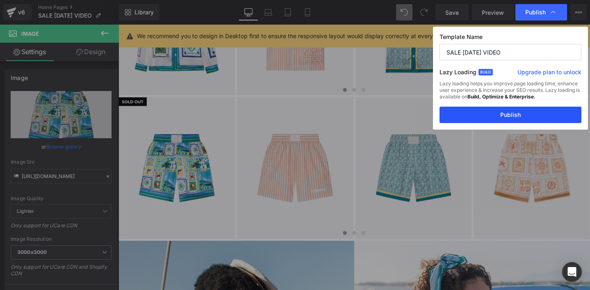
click at [498, 111] on button "Publish" at bounding box center [511, 115] width 142 height 16
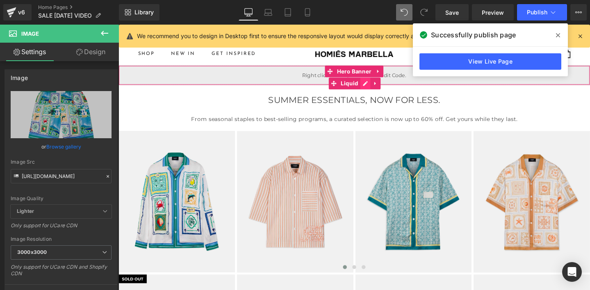
click at [376, 84] on div "Liquid" at bounding box center [367, 78] width 496 height 21
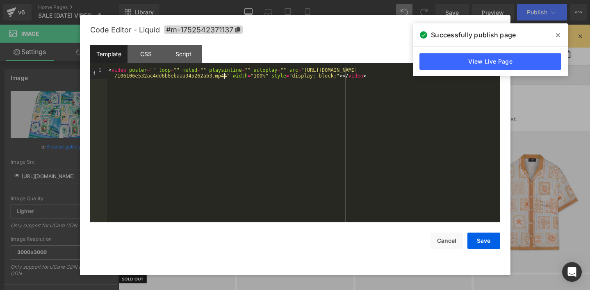
click at [224, 75] on div "< video poster = "" loop = "" muted = "" playsinline = "" autoplay = "" src = "…" at bounding box center [303, 156] width 393 height 178
click at [479, 240] on button "Save" at bounding box center [483, 240] width 33 height 16
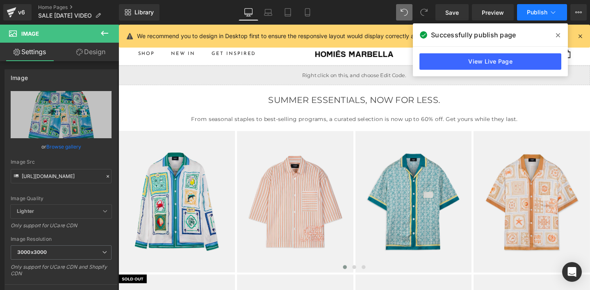
click at [535, 10] on span "Publish" at bounding box center [537, 12] width 21 height 7
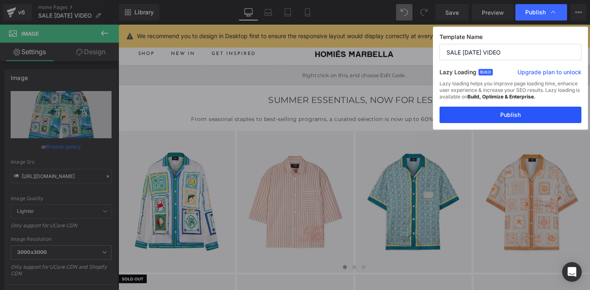
click at [495, 116] on button "Publish" at bounding box center [511, 115] width 142 height 16
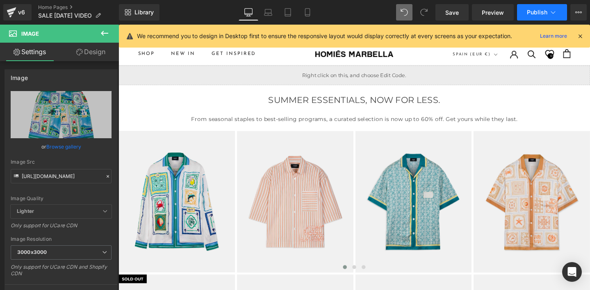
click at [533, 9] on span "Publish" at bounding box center [537, 12] width 21 height 7
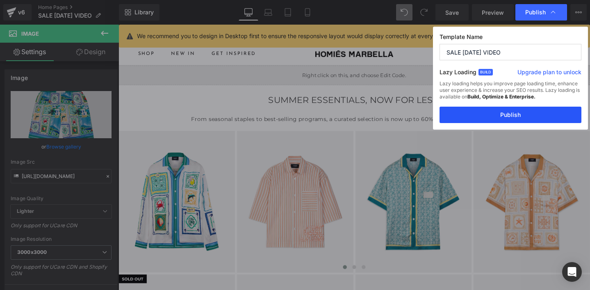
click at [505, 114] on button "Publish" at bounding box center [511, 115] width 142 height 16
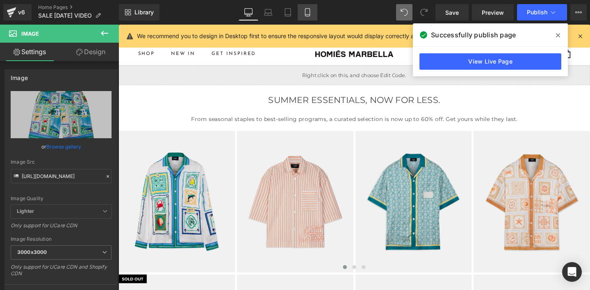
click at [308, 15] on icon at bounding box center [307, 15] width 5 height 0
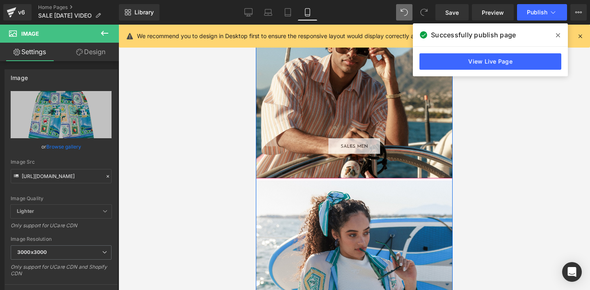
scroll to position [526, 0]
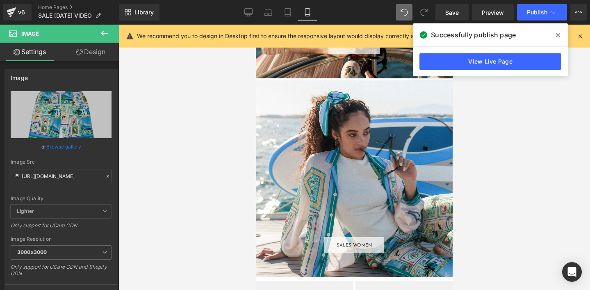
click at [560, 32] on icon at bounding box center [558, 35] width 4 height 7
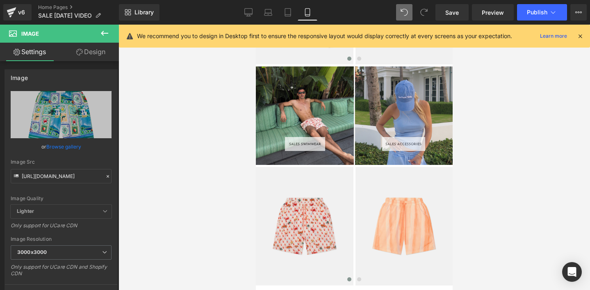
scroll to position [1203, 0]
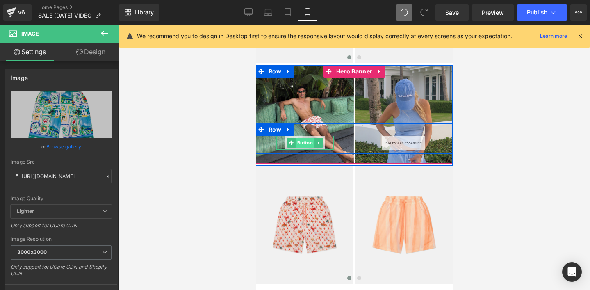
click at [307, 145] on span "Button" at bounding box center [305, 143] width 19 height 10
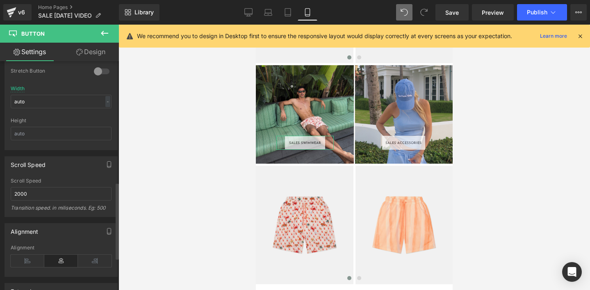
scroll to position [360, 0]
click at [36, 100] on input "auto" at bounding box center [61, 101] width 101 height 14
click at [106, 102] on div "-" at bounding box center [107, 100] width 5 height 11
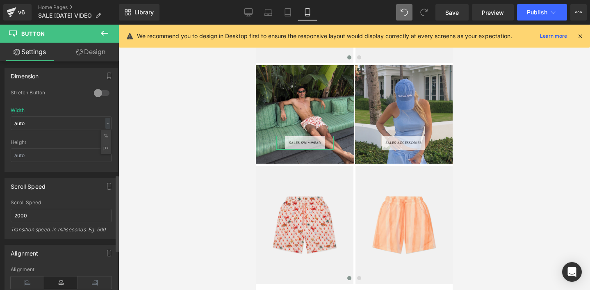
scroll to position [336, 0]
click at [93, 51] on link "Design" at bounding box center [90, 52] width 59 height 18
click at [0, 0] on div "Spacing" at bounding box center [0, 0] width 0 height 0
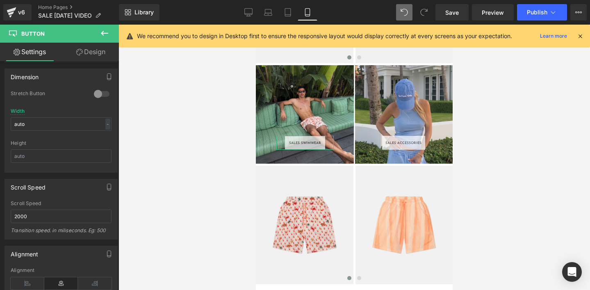
click at [0, 0] on div "Spacing" at bounding box center [0, 0] width 0 height 0
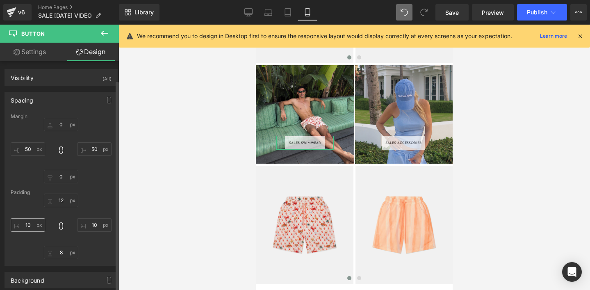
scroll to position [22, 0]
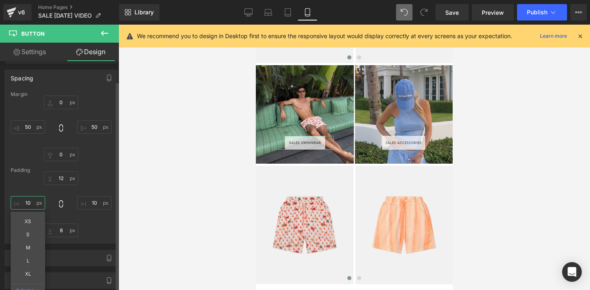
click at [29, 203] on input "10" at bounding box center [28, 203] width 34 height 14
type input "5"
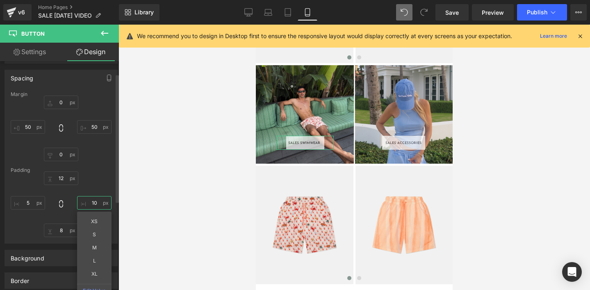
click at [92, 200] on input "10" at bounding box center [94, 203] width 34 height 14
type input "5"
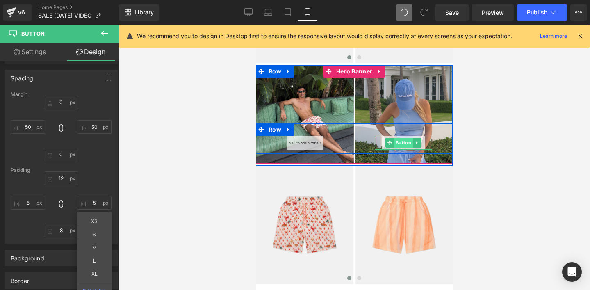
click at [399, 144] on span "Button" at bounding box center [403, 143] width 19 height 10
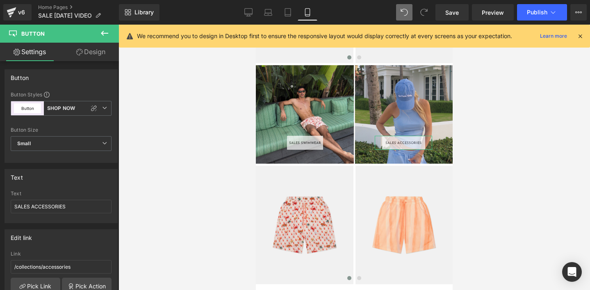
click at [94, 53] on link "Design" at bounding box center [90, 52] width 59 height 18
click at [0, 0] on div "Spacing" at bounding box center [0, 0] width 0 height 0
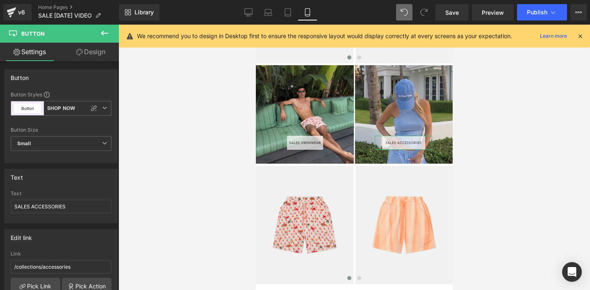
click at [0, 0] on div "Spacing" at bounding box center [0, 0] width 0 height 0
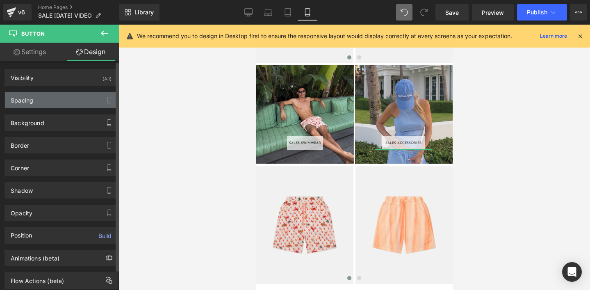
click at [25, 100] on div "Spacing" at bounding box center [22, 97] width 23 height 11
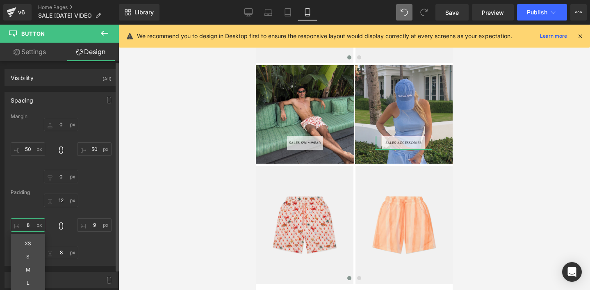
click at [29, 225] on input "8" at bounding box center [28, 225] width 34 height 14
type input "5"
click at [92, 223] on input "9" at bounding box center [94, 225] width 34 height 14
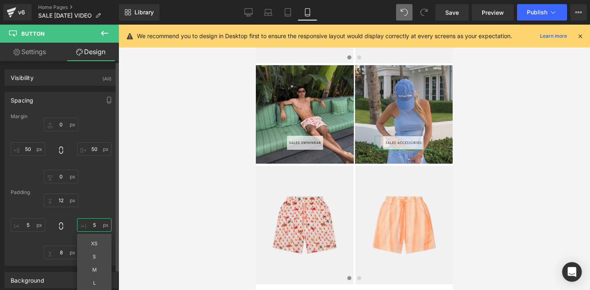
type input "5"
click at [92, 205] on div "12 5 8 5" at bounding box center [61, 227] width 101 height 66
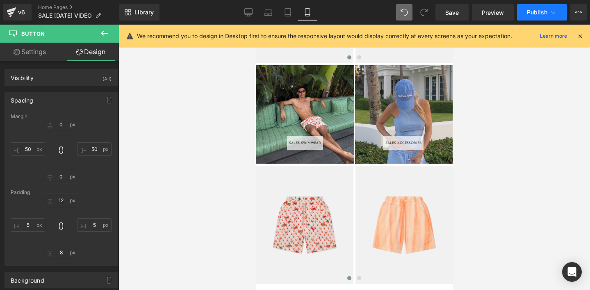
click at [534, 13] on span "Publish" at bounding box center [537, 12] width 21 height 7
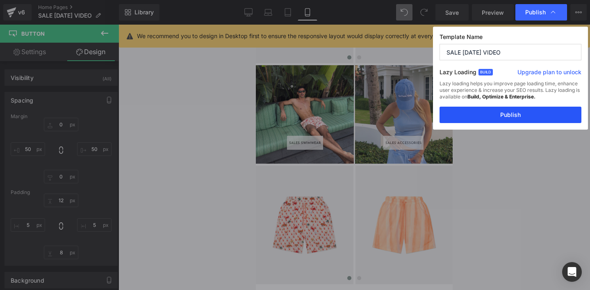
click at [505, 114] on button "Publish" at bounding box center [511, 115] width 142 height 16
